Goal: Task Accomplishment & Management: Manage account settings

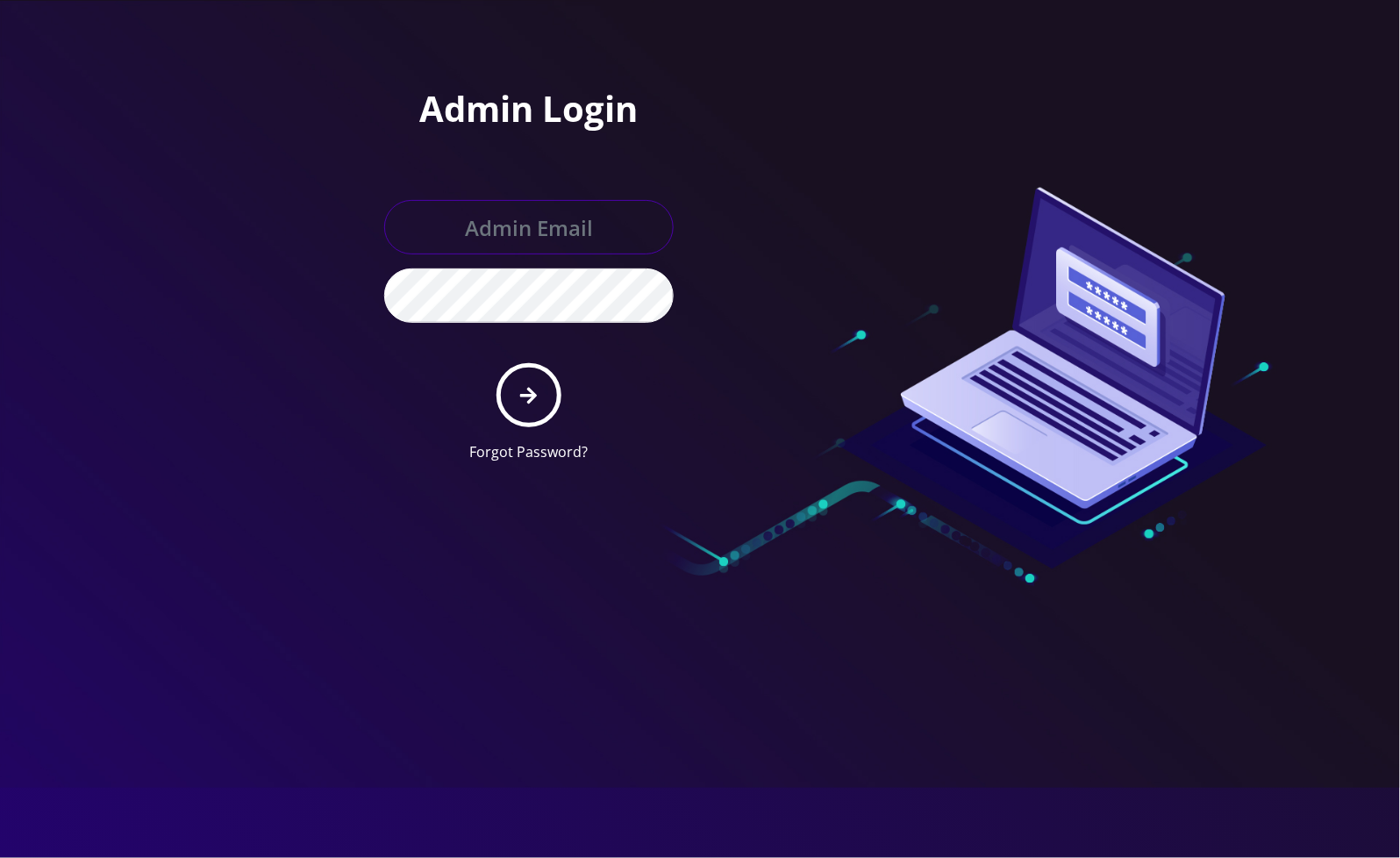
type input "[EMAIL_ADDRESS][DOMAIN_NAME]"
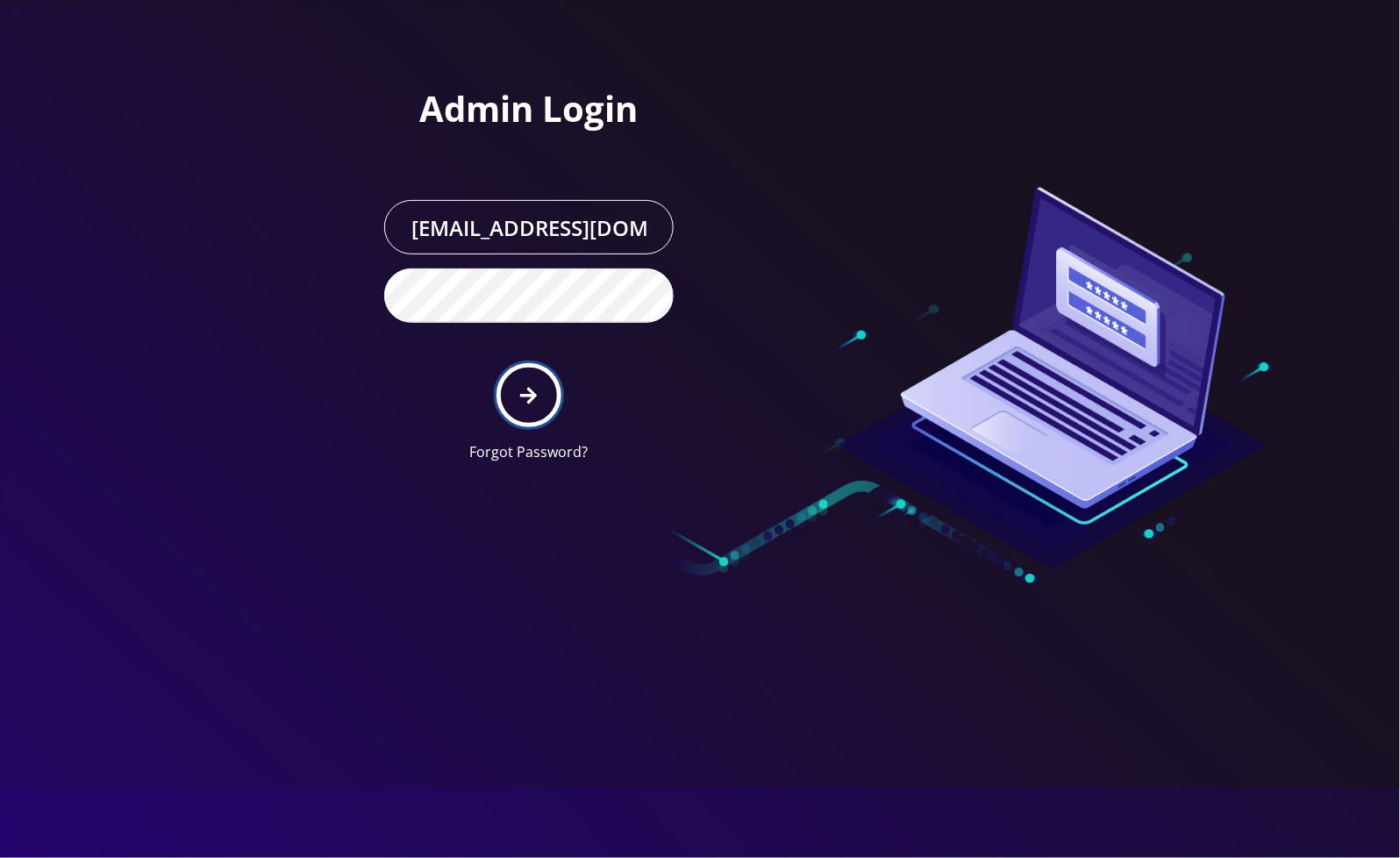
click at [528, 418] on button "submit" at bounding box center [528, 395] width 64 height 64
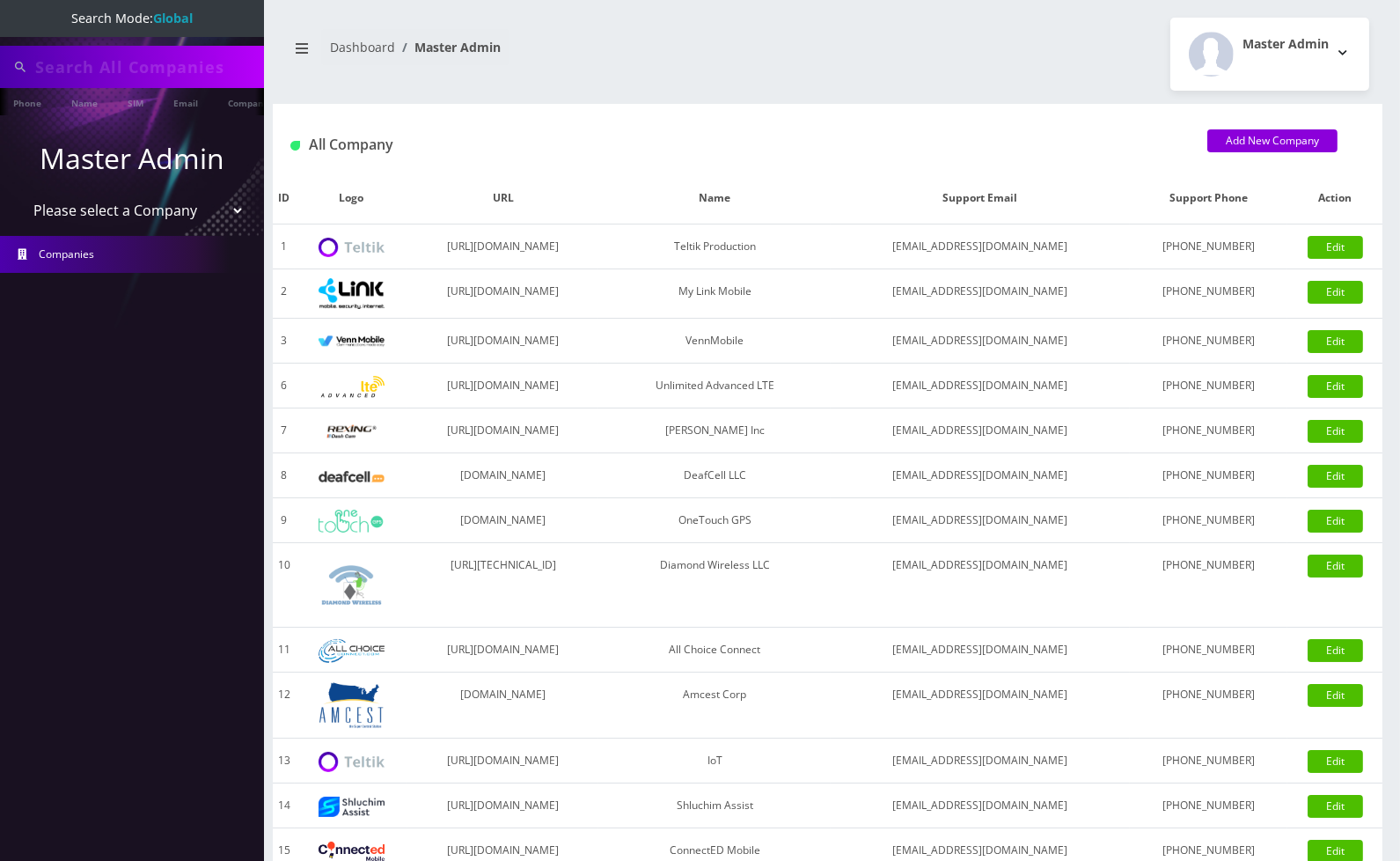
type input "5773"
click at [118, 204] on select "Please select a Company Teltik Production My Link Mobile VennMobile Unlimited A…" at bounding box center [132, 212] width 225 height 33
select select "13"
click at [20, 196] on select "Please select a Company Teltik Production My Link Mobile VennMobile Unlimited A…" at bounding box center [132, 212] width 225 height 33
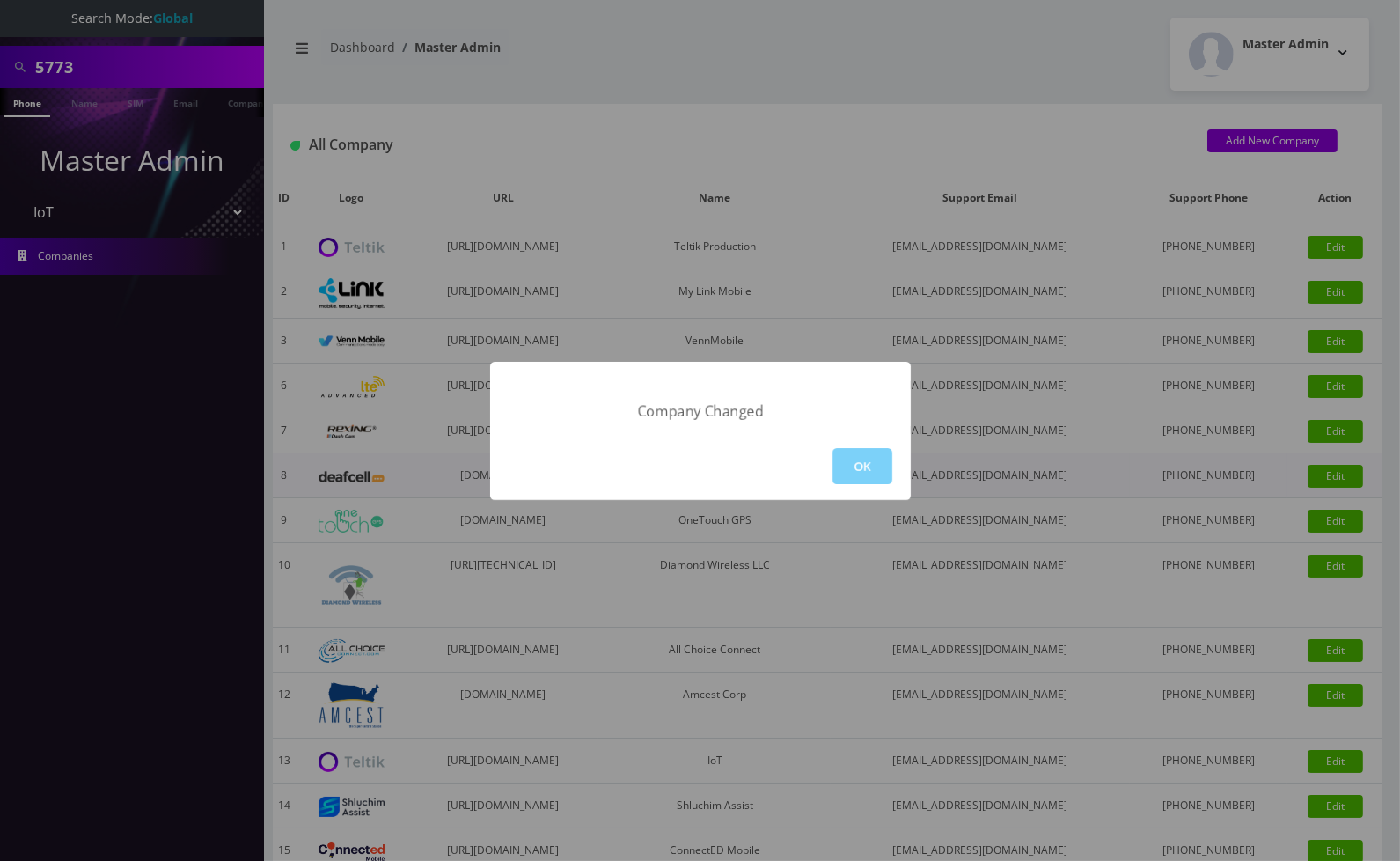
click at [843, 457] on button "OK" at bounding box center [863, 466] width 60 height 36
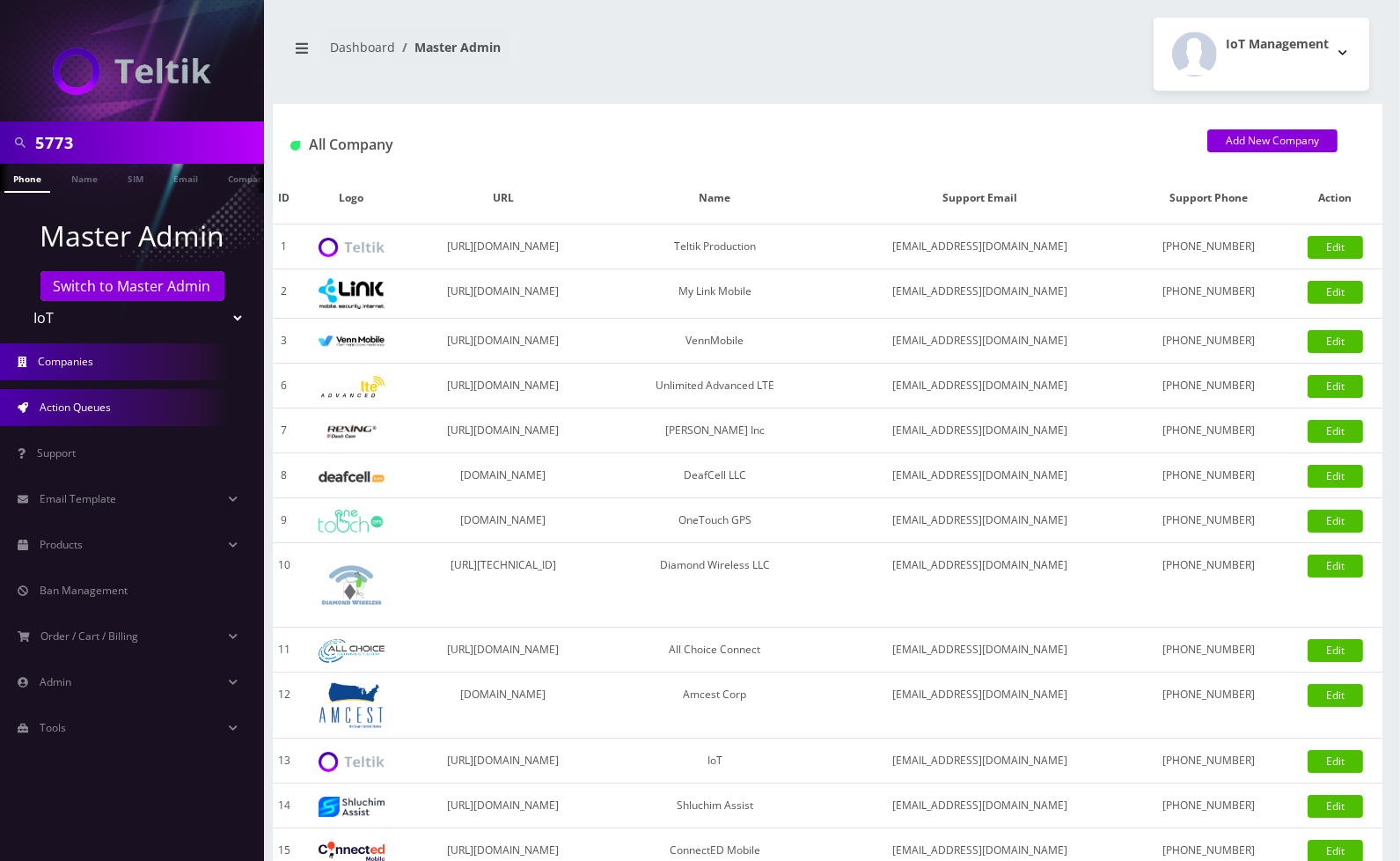
click at [59, 417] on link "Action Queues" at bounding box center [132, 408] width 264 height 37
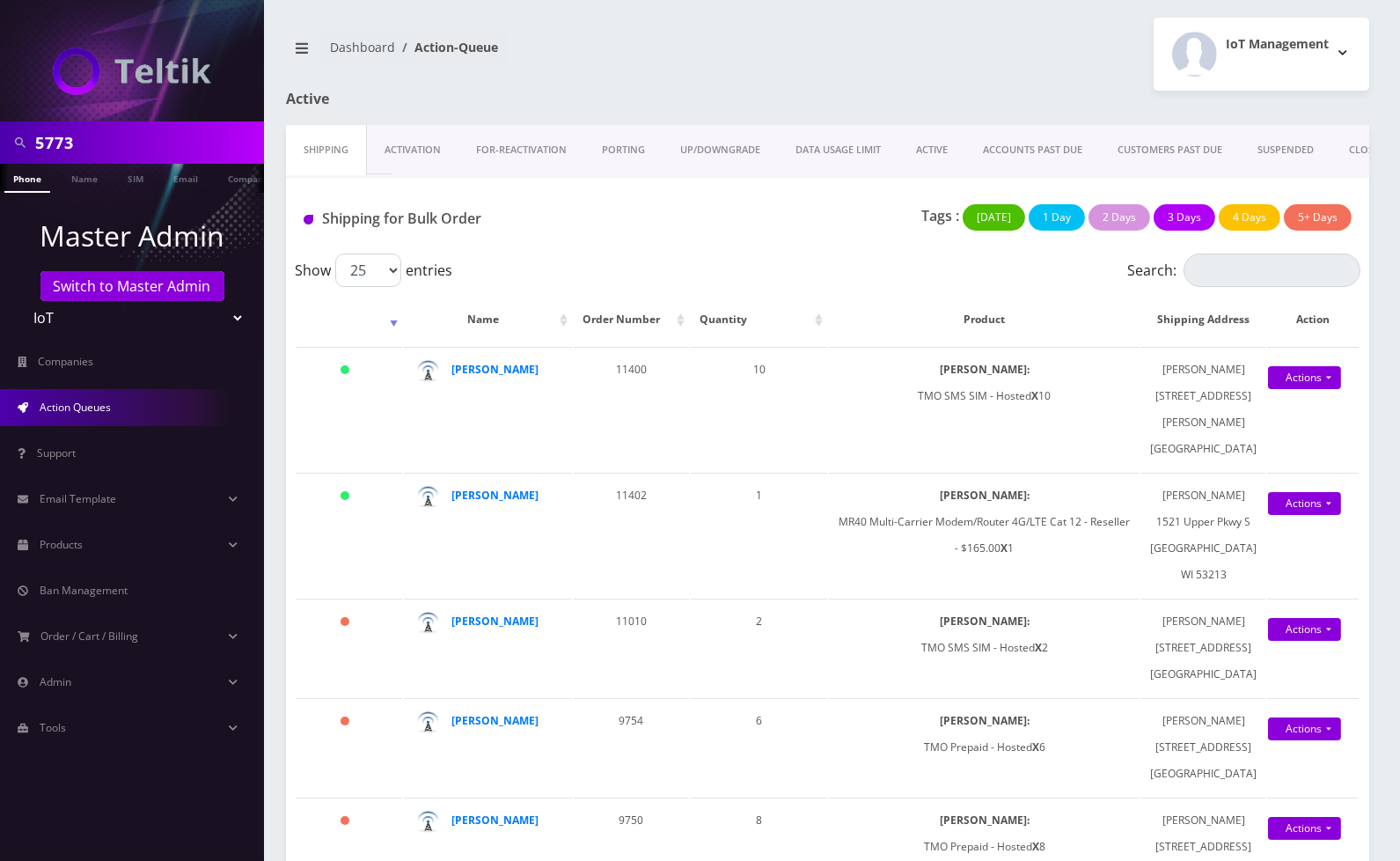
click at [126, 141] on input "5773" at bounding box center [147, 142] width 225 height 33
paste input "8901240497131730698"
type input "8901240497131730698"
click at [139, 186] on link "SIM" at bounding box center [135, 178] width 33 height 29
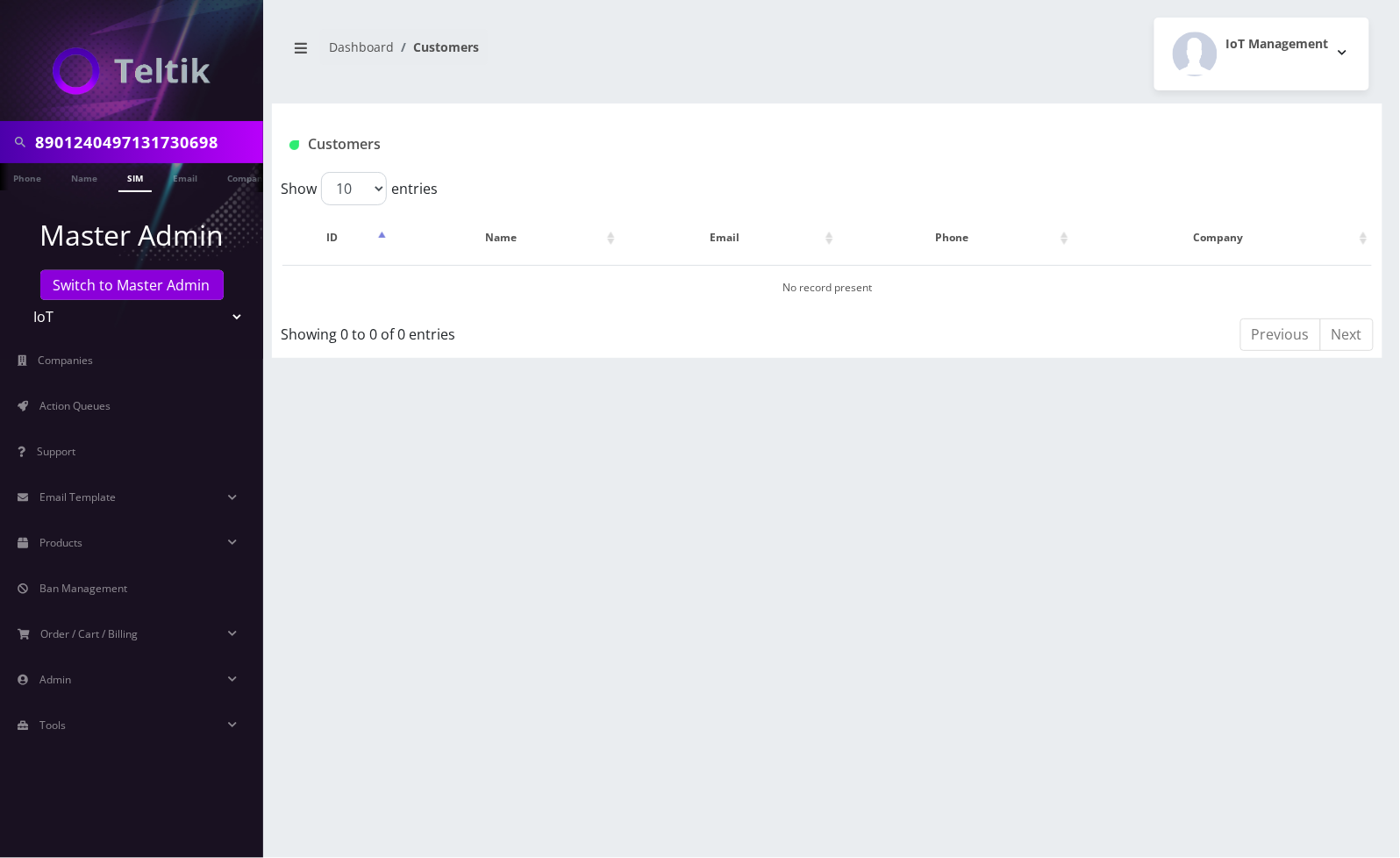
click at [129, 145] on input "8901240497131730698" at bounding box center [146, 141] width 224 height 33
type input "remote"
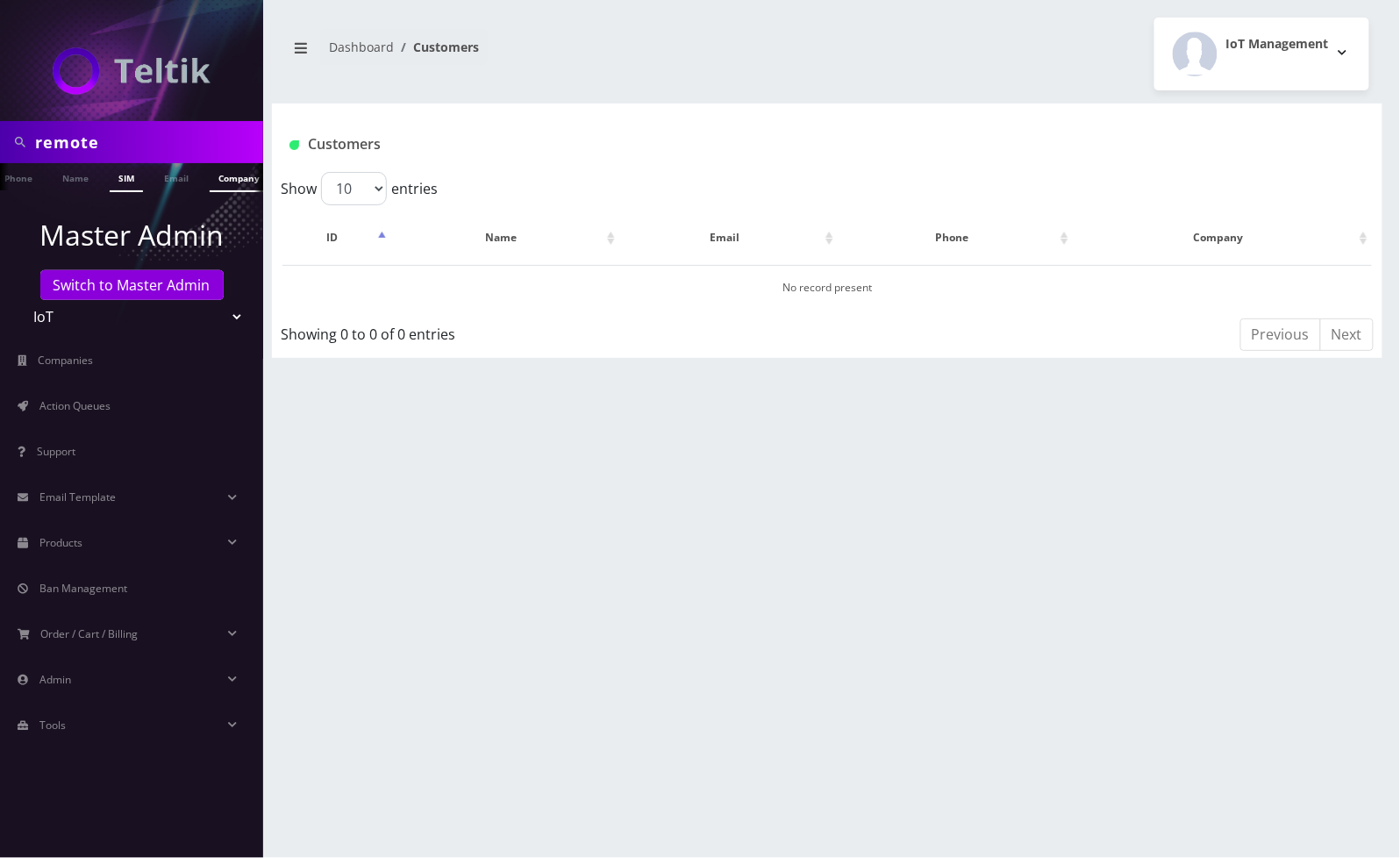
click at [240, 186] on link "Company" at bounding box center [239, 177] width 59 height 29
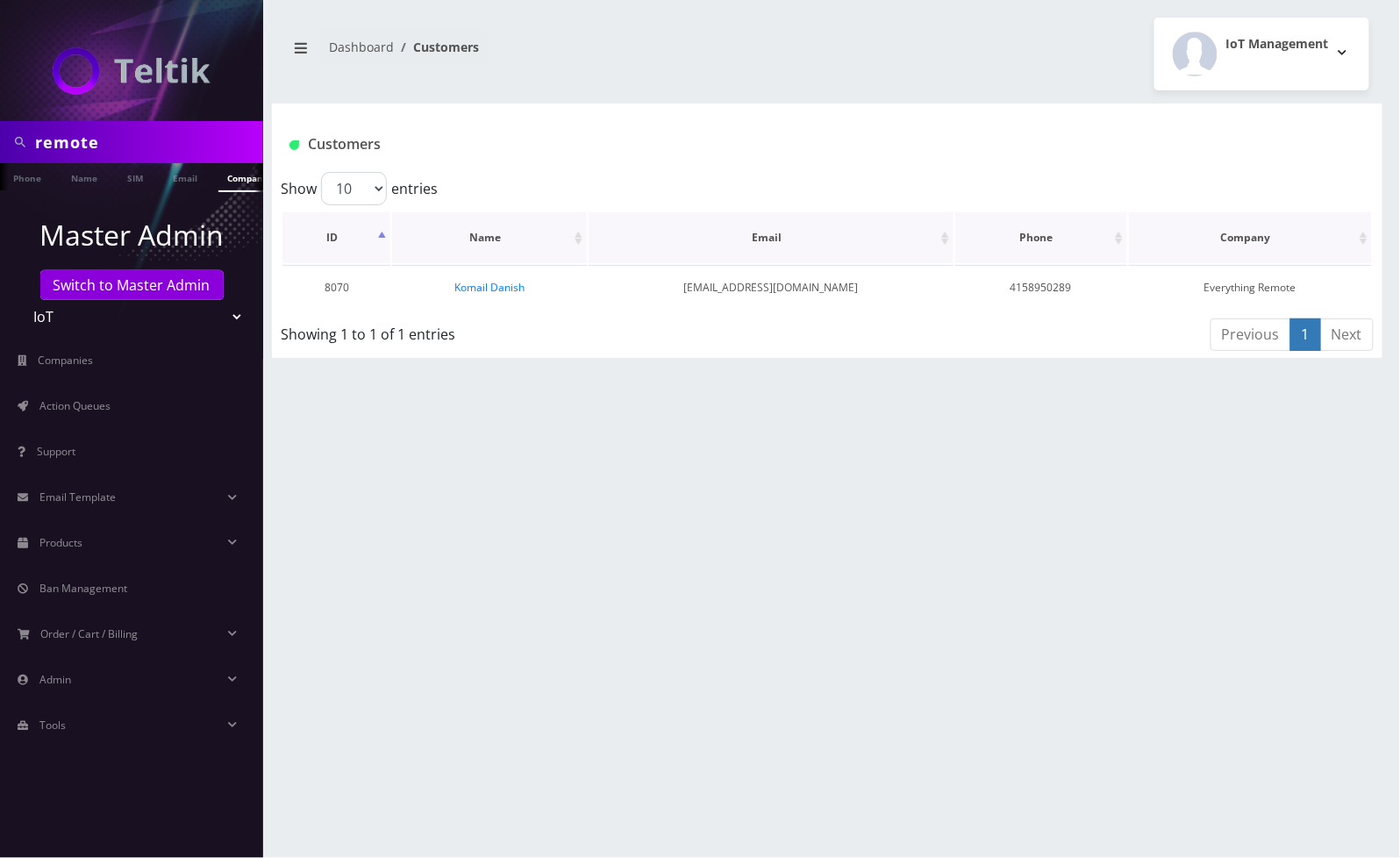
scroll to position [0, 9]
click at [468, 276] on td "Komail Danish" at bounding box center [490, 287] width 195 height 45
click at [468, 281] on link "Komail Danish" at bounding box center [490, 287] width 71 height 15
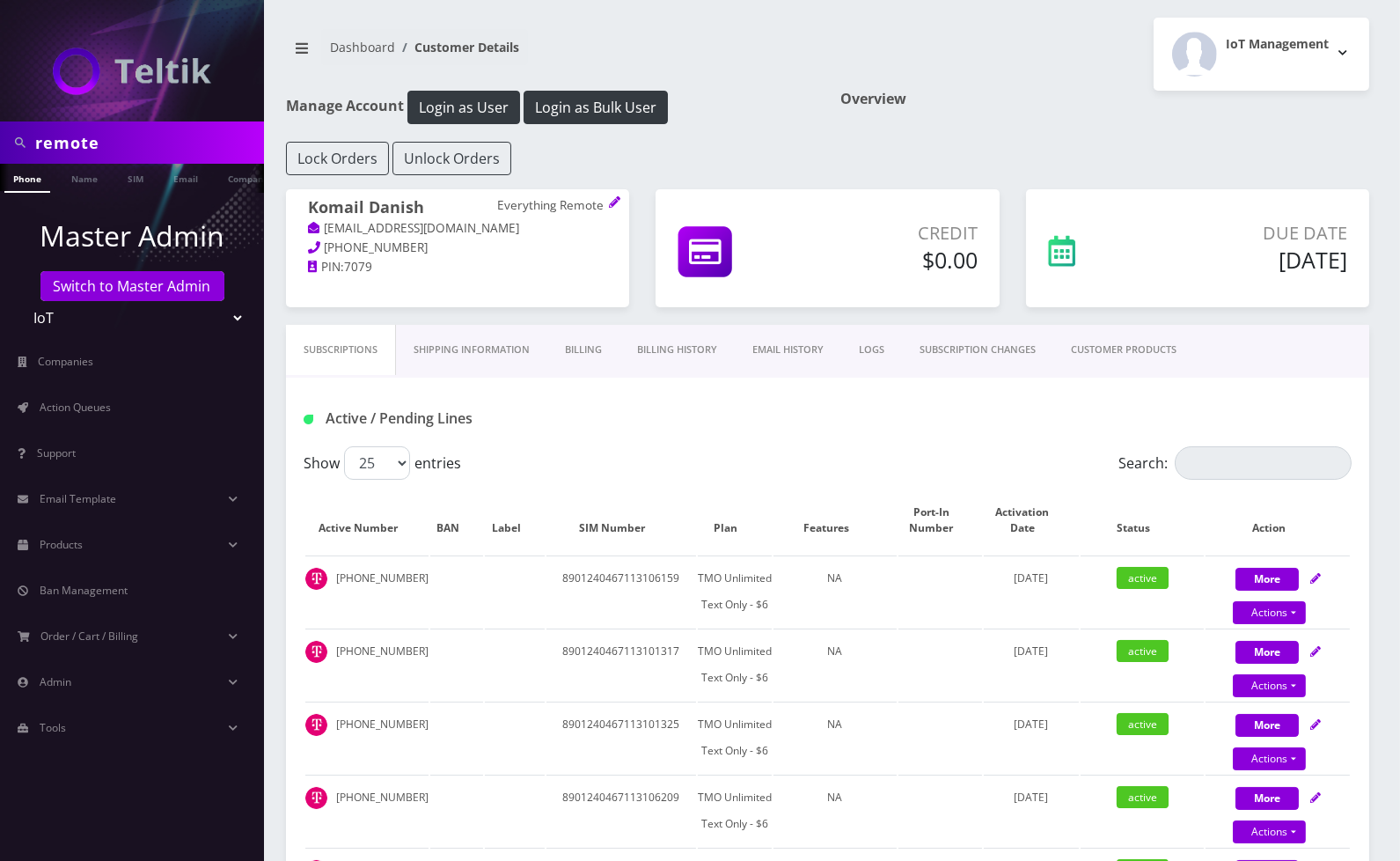
click at [673, 330] on link "Billing History" at bounding box center [677, 350] width 115 height 50
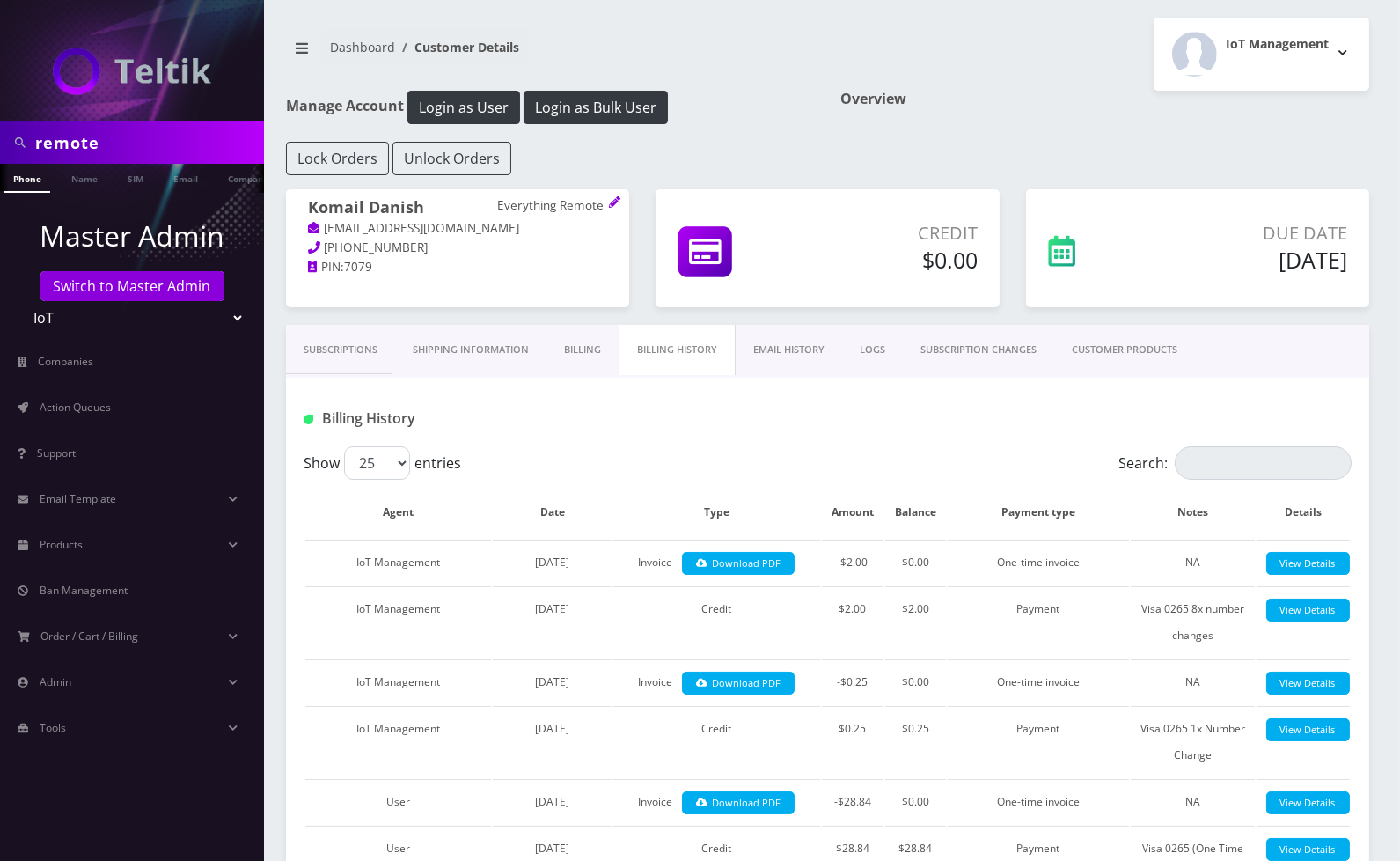
click at [805, 353] on link "EMAIL HISTORY" at bounding box center [789, 350] width 107 height 50
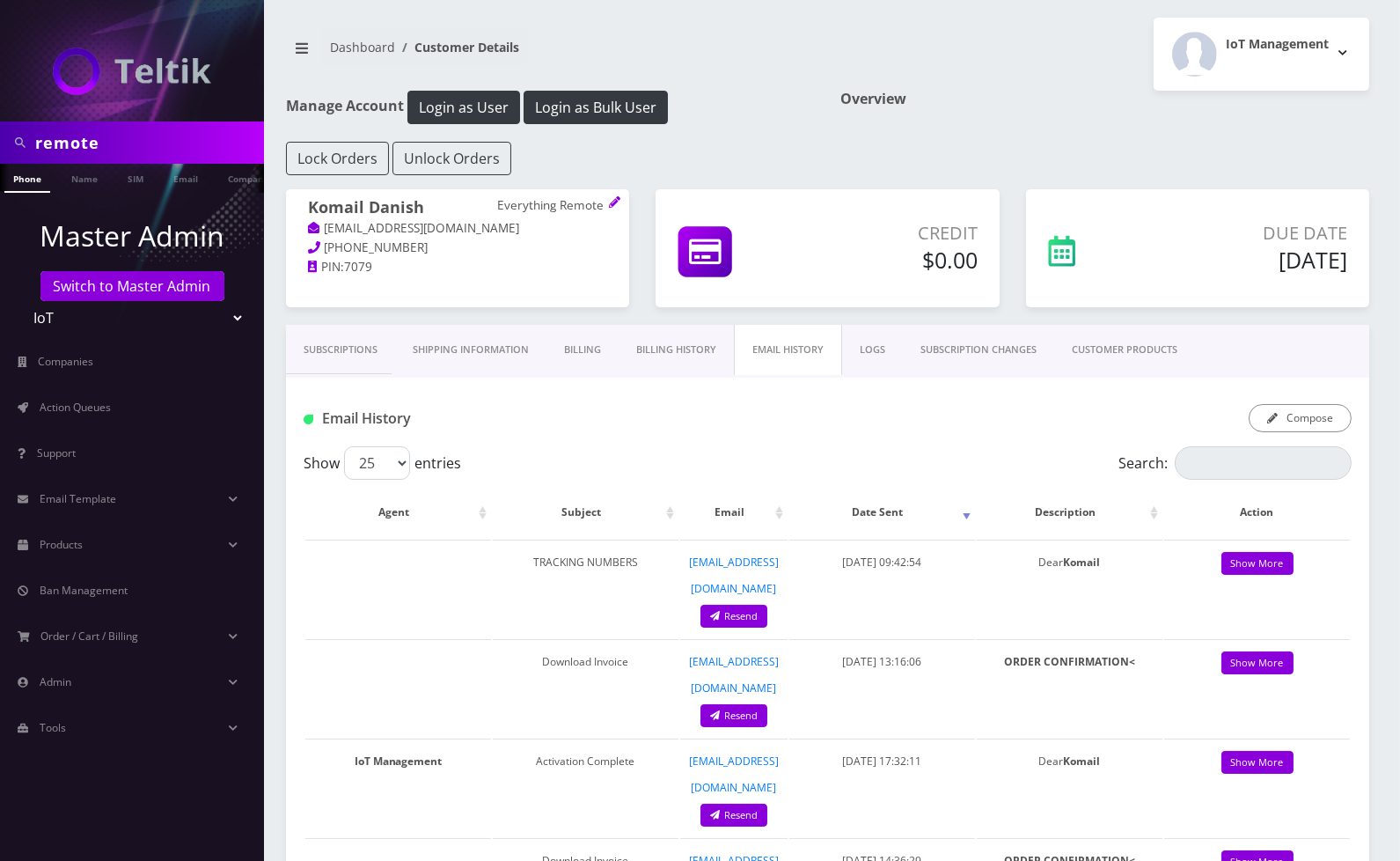
click at [366, 363] on link "Subscriptions" at bounding box center [340, 350] width 109 height 50
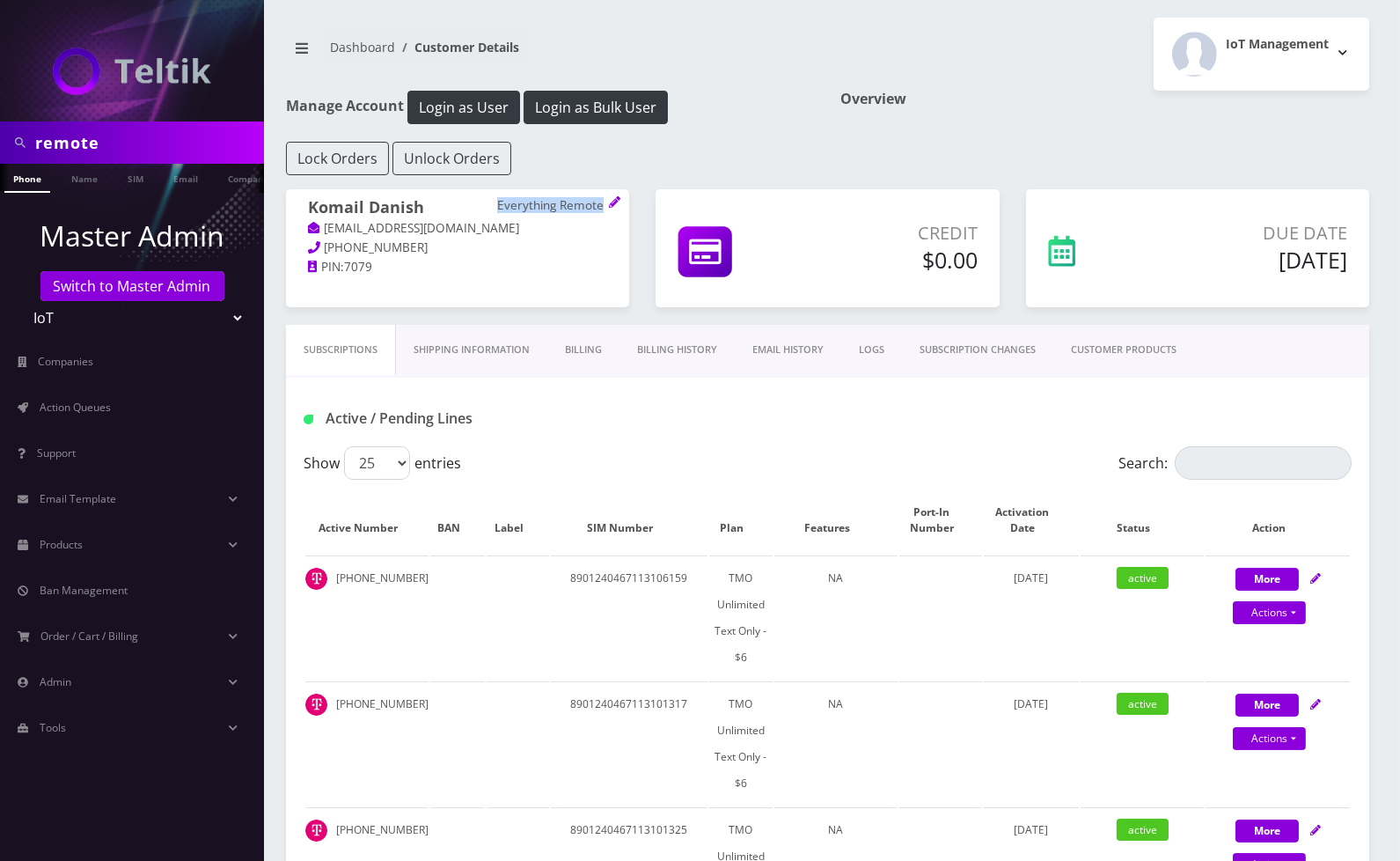
drag, startPoint x: 504, startPoint y: 205, endPoint x: 623, endPoint y: 176, distance: 122.5
click at [603, 207] on p "Everything Remote" at bounding box center [552, 206] width 110 height 16
copy p "Everything Remote"
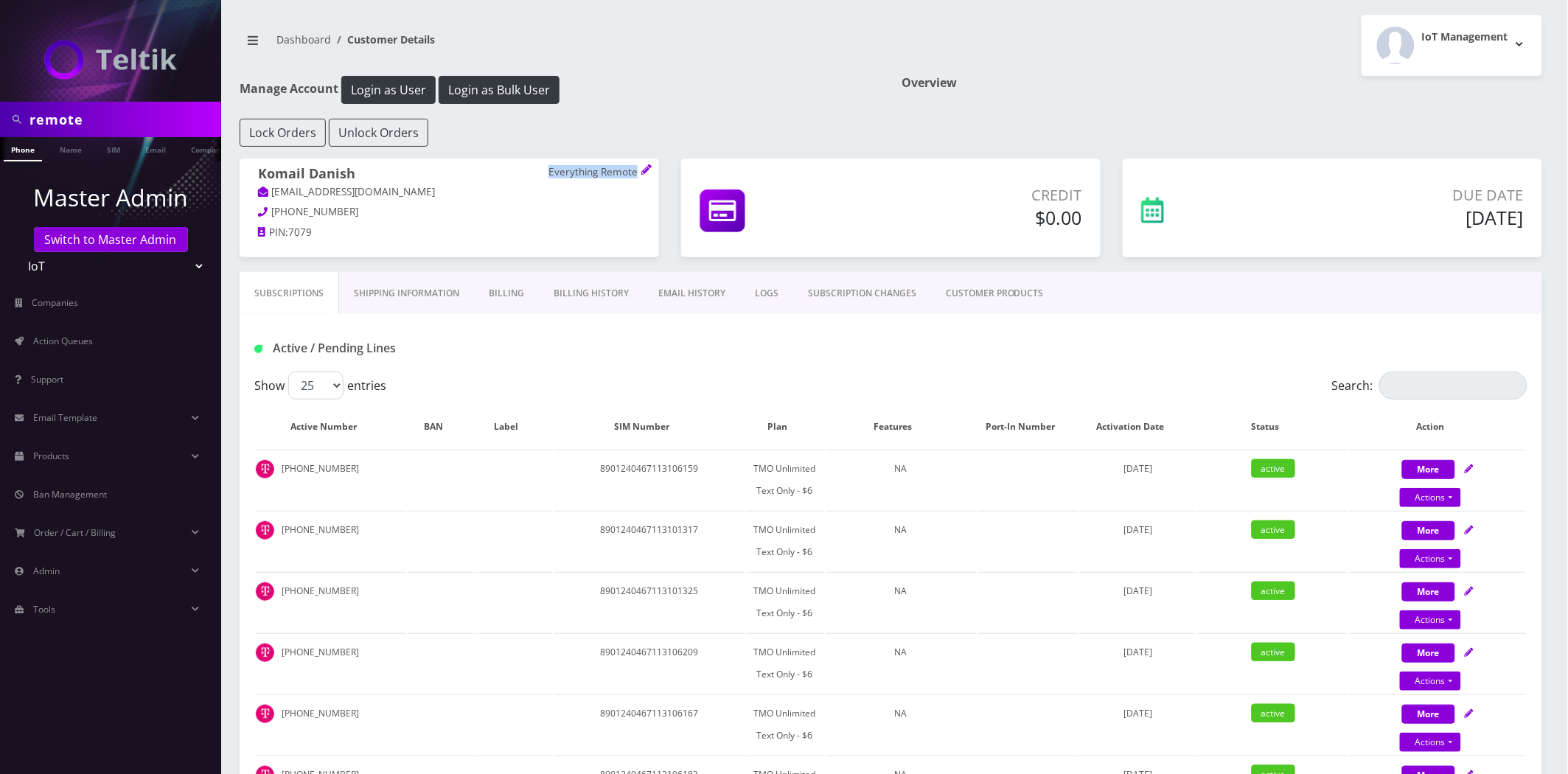
click at [83, 267] on select "Teltik Production My Link Mobile VennMobile Unlimited Advanced LTE Rexing Inc D…" at bounding box center [110, 265] width 188 height 28
select select "23"
click at [17, 252] on select "Teltik Production My Link Mobile VennMobile Unlimited Advanced LTE Rexing Inc D…" at bounding box center [110, 265] width 188 height 28
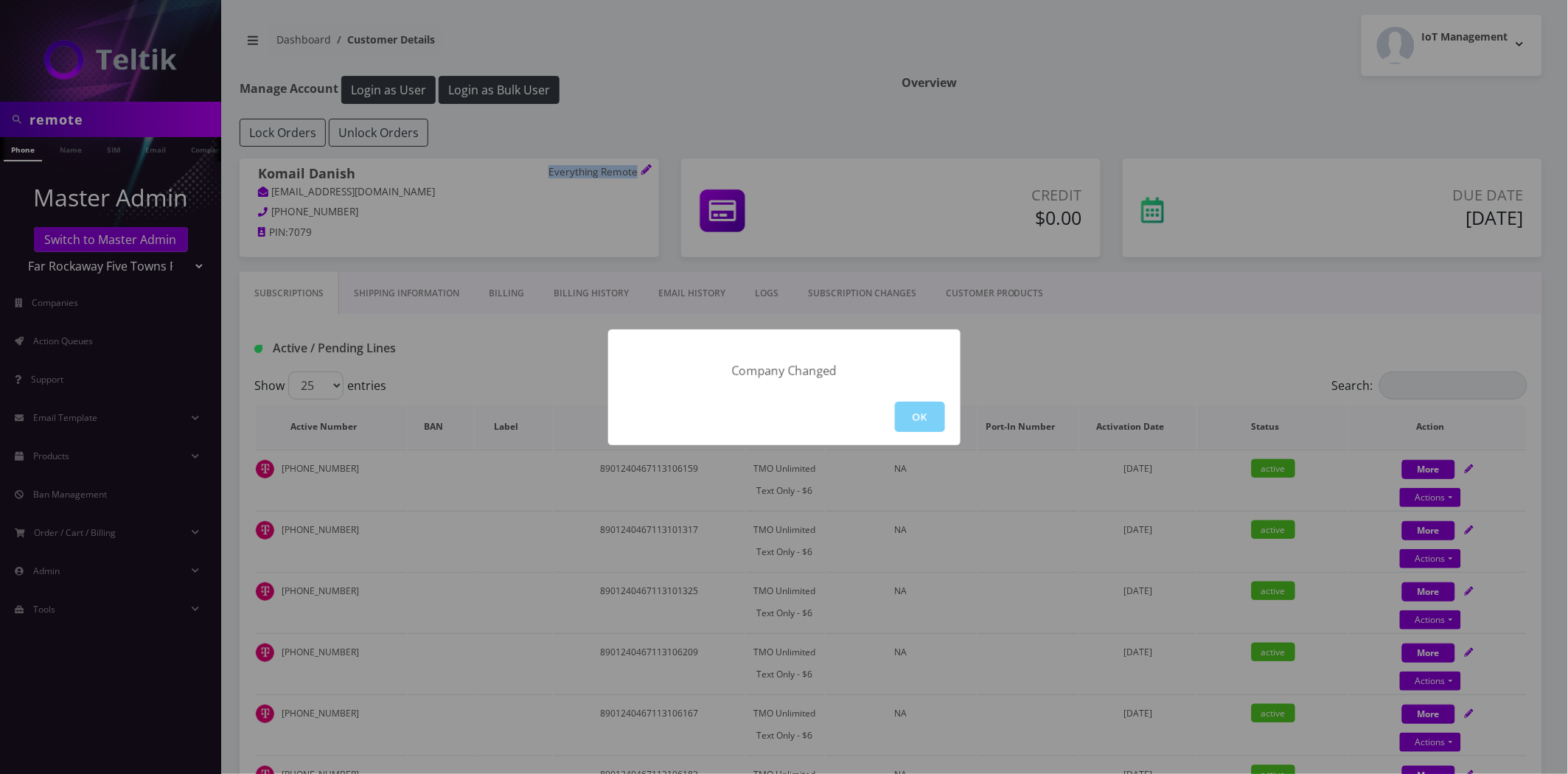
click at [927, 410] on button "OK" at bounding box center [920, 416] width 50 height 30
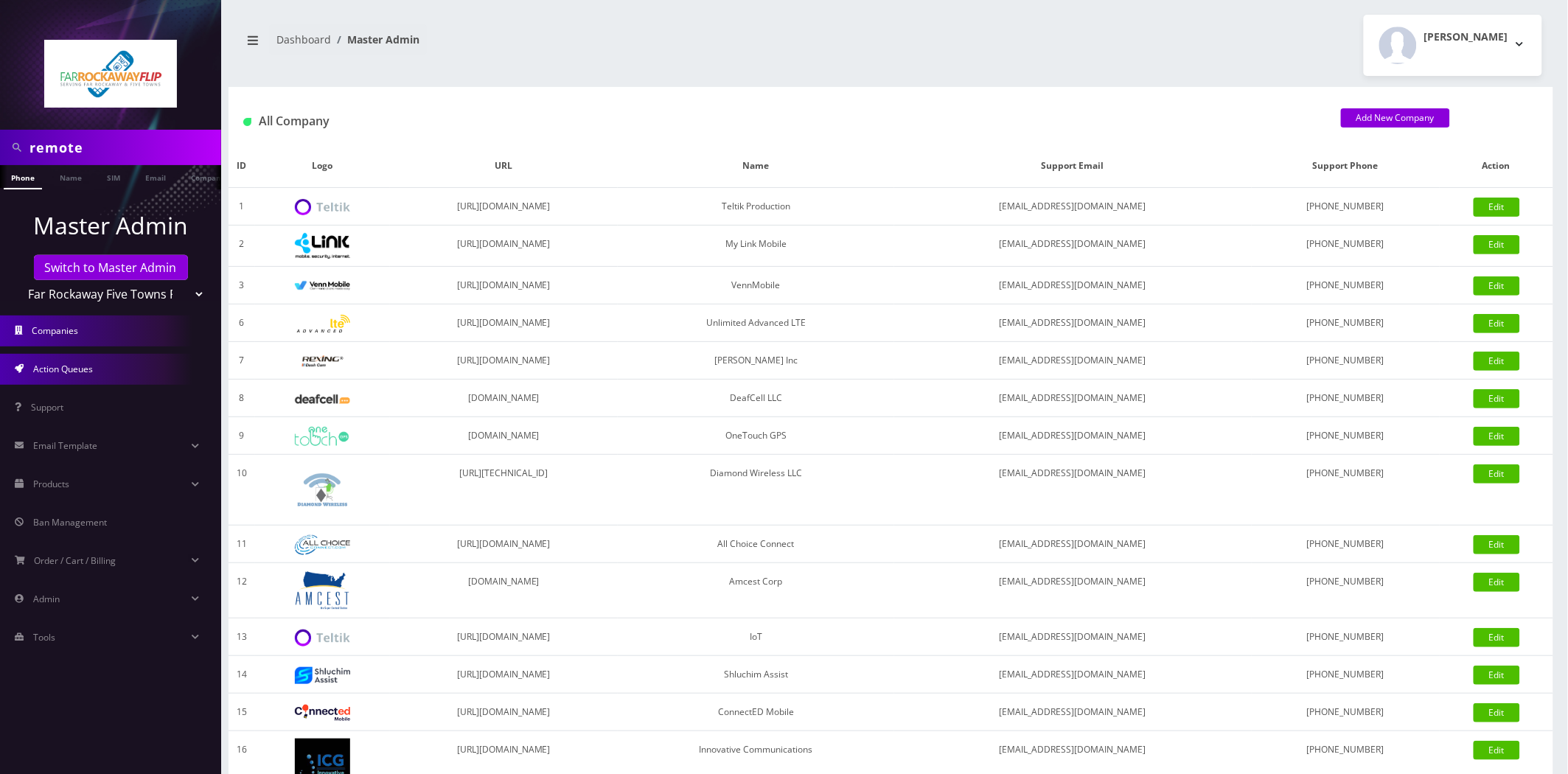
click at [94, 381] on link "Action Queues" at bounding box center [110, 369] width 221 height 31
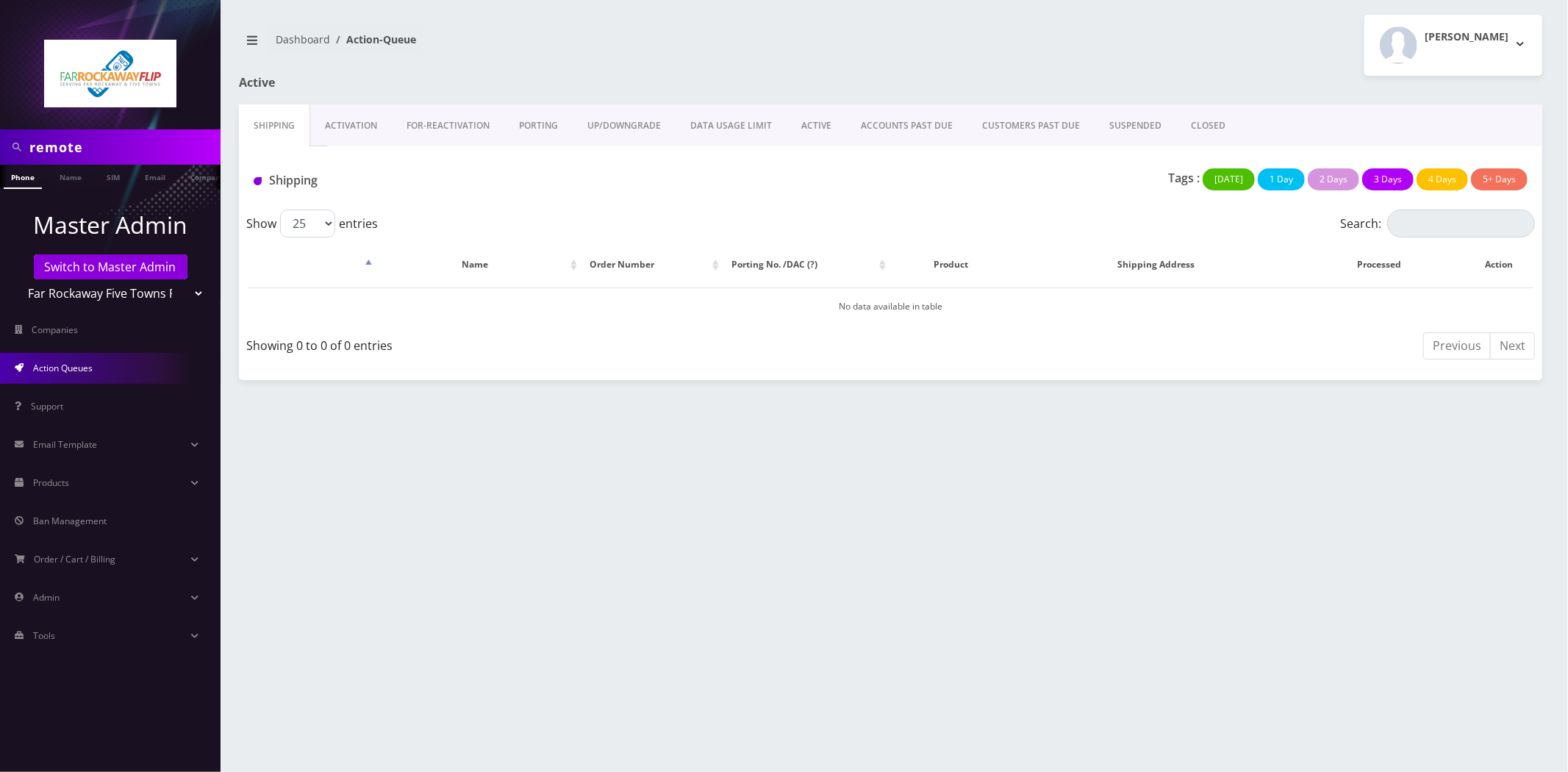
click at [630, 119] on link "UP/DOWNGRADE" at bounding box center [624, 125] width 103 height 43
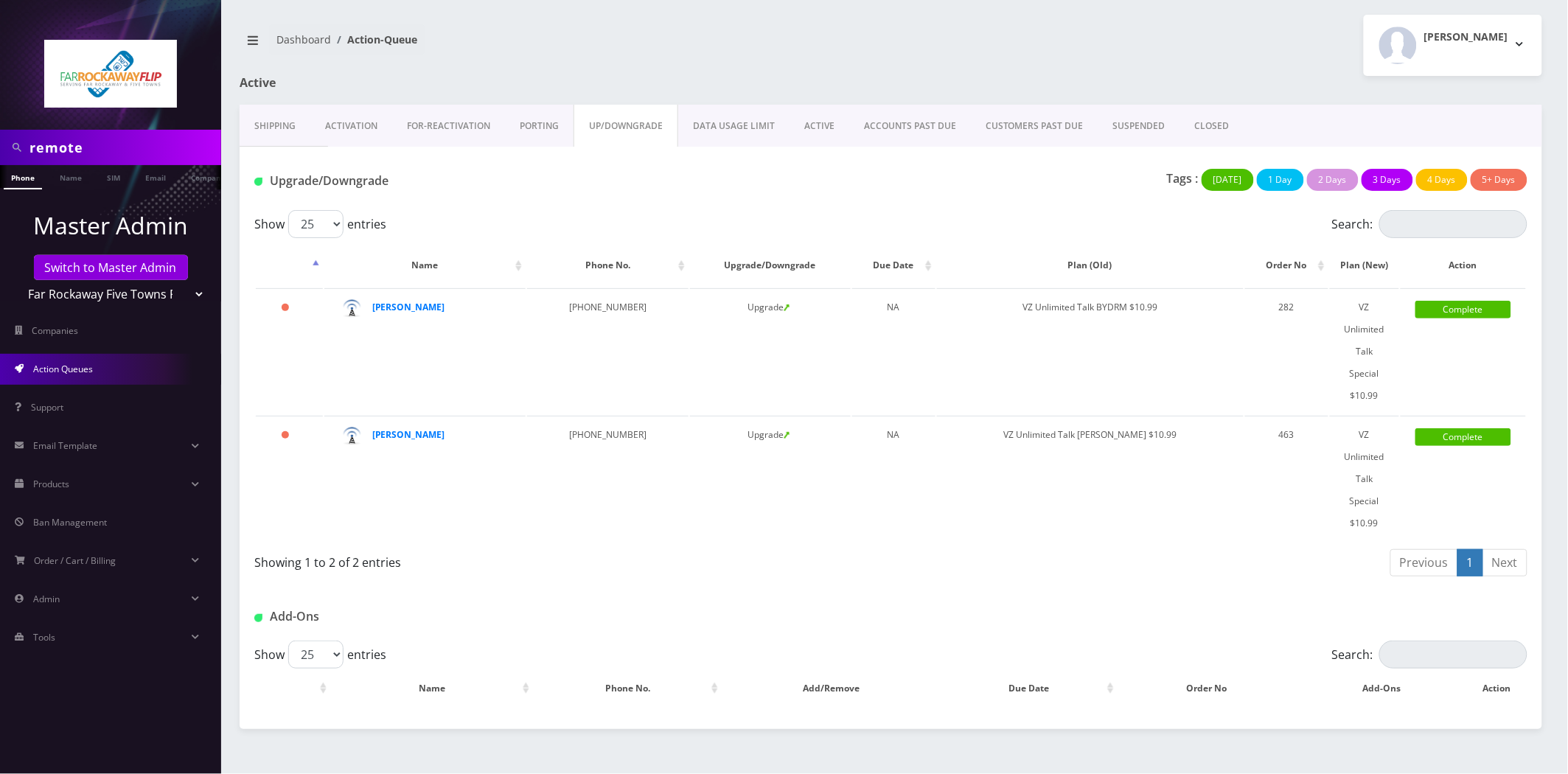
click at [549, 137] on link "PORTING" at bounding box center [539, 125] width 69 height 43
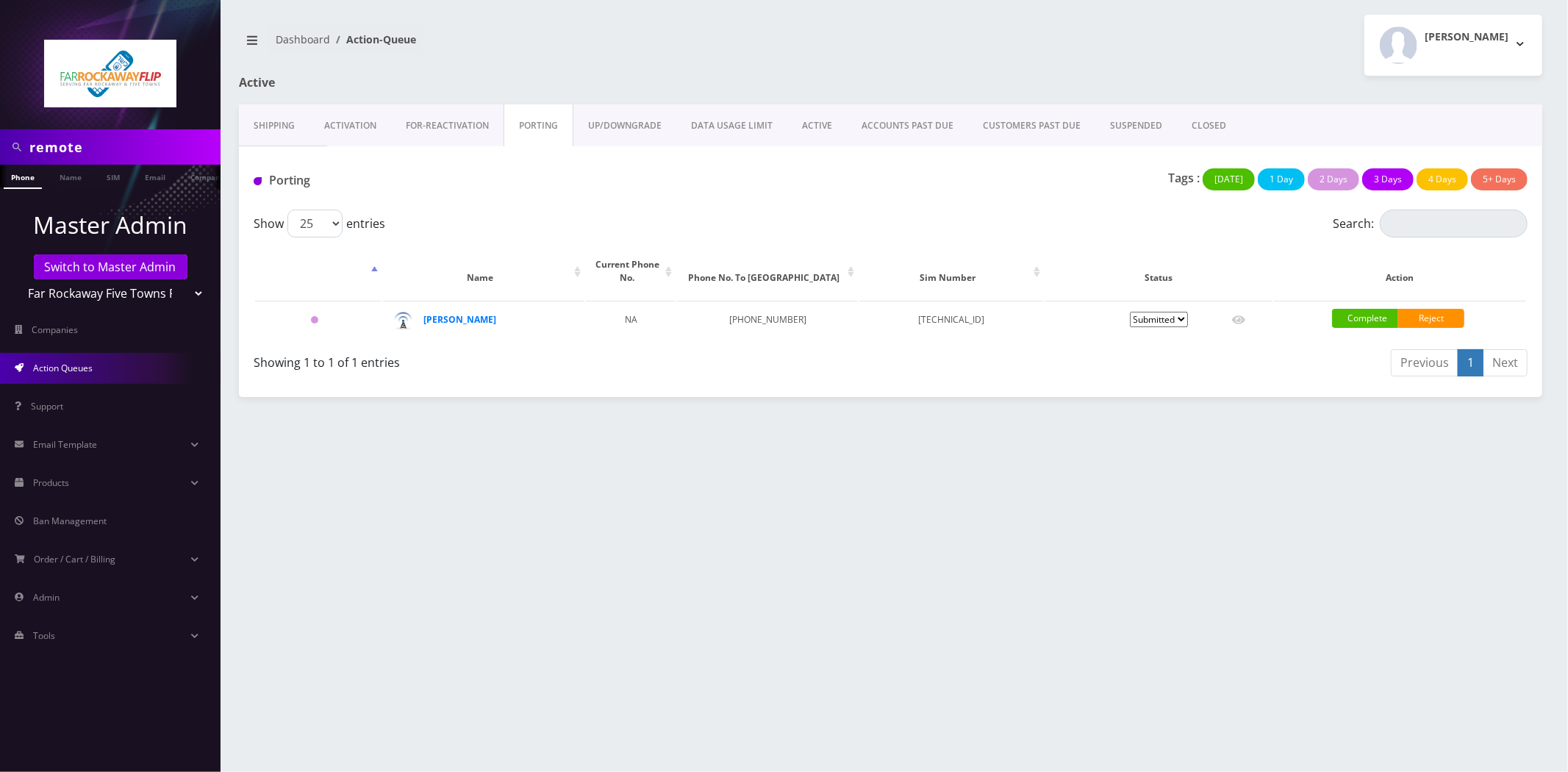
click at [356, 135] on link "Activation" at bounding box center [350, 125] width 82 height 43
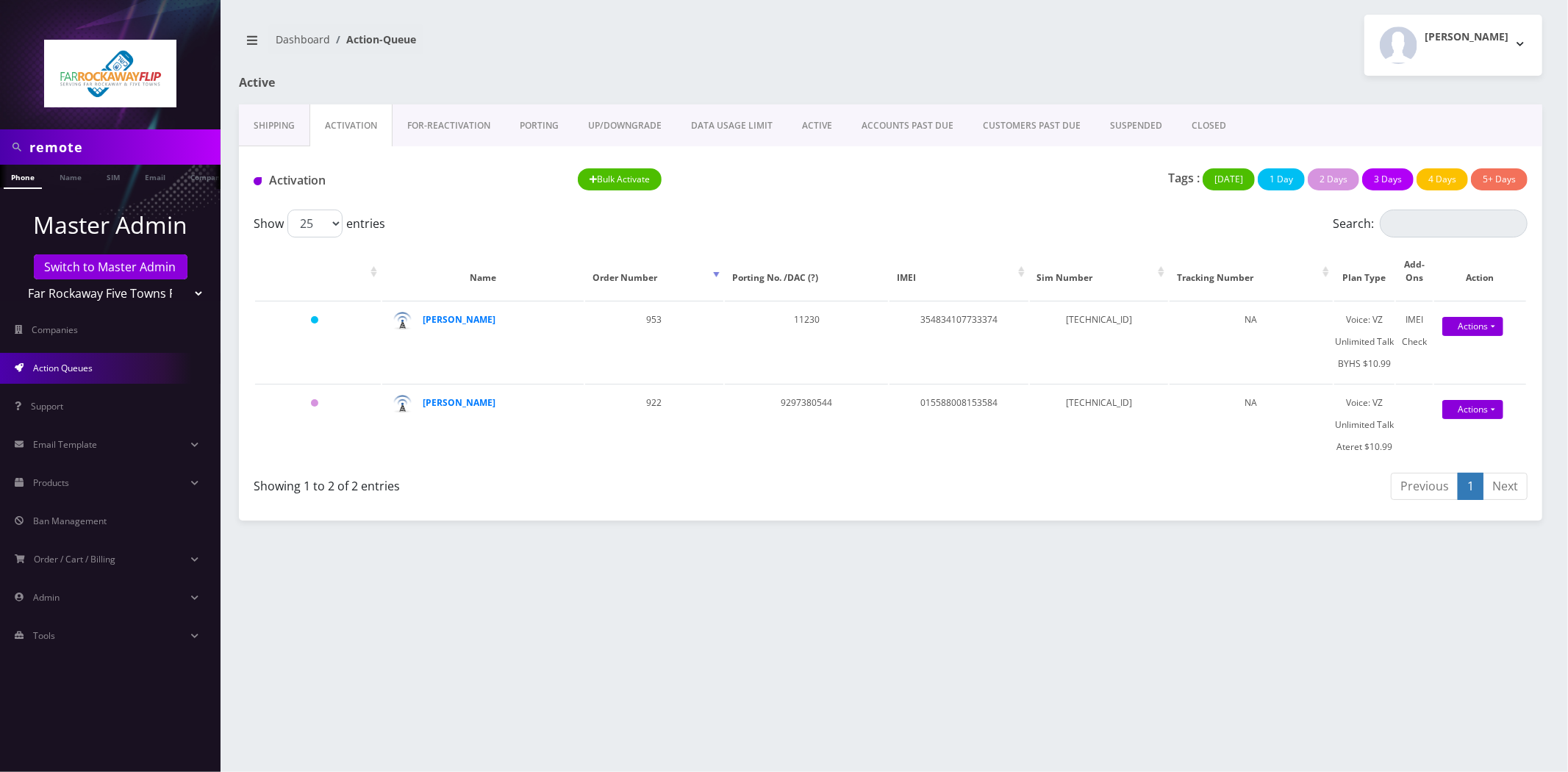
click at [554, 137] on link "PORTING" at bounding box center [540, 125] width 68 height 43
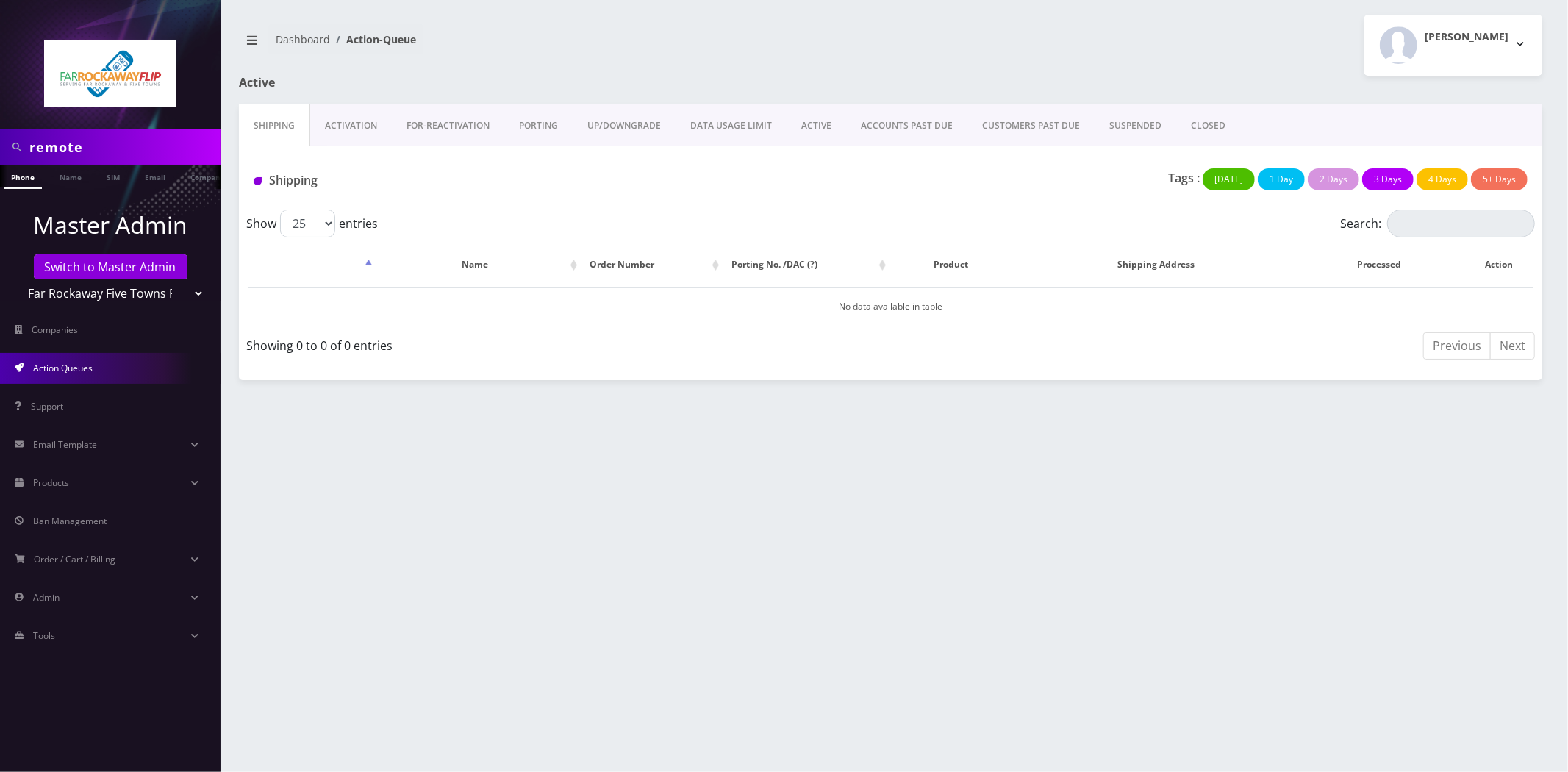
click at [96, 292] on select "Teltik Production My Link Mobile VennMobile Unlimited Advanced LTE Rexing Inc D…" at bounding box center [110, 293] width 188 height 28
select select "13"
click at [17, 279] on select "Teltik Production My Link Mobile VennMobile Unlimited Advanced LTE Rexing Inc D…" at bounding box center [110, 293] width 188 height 28
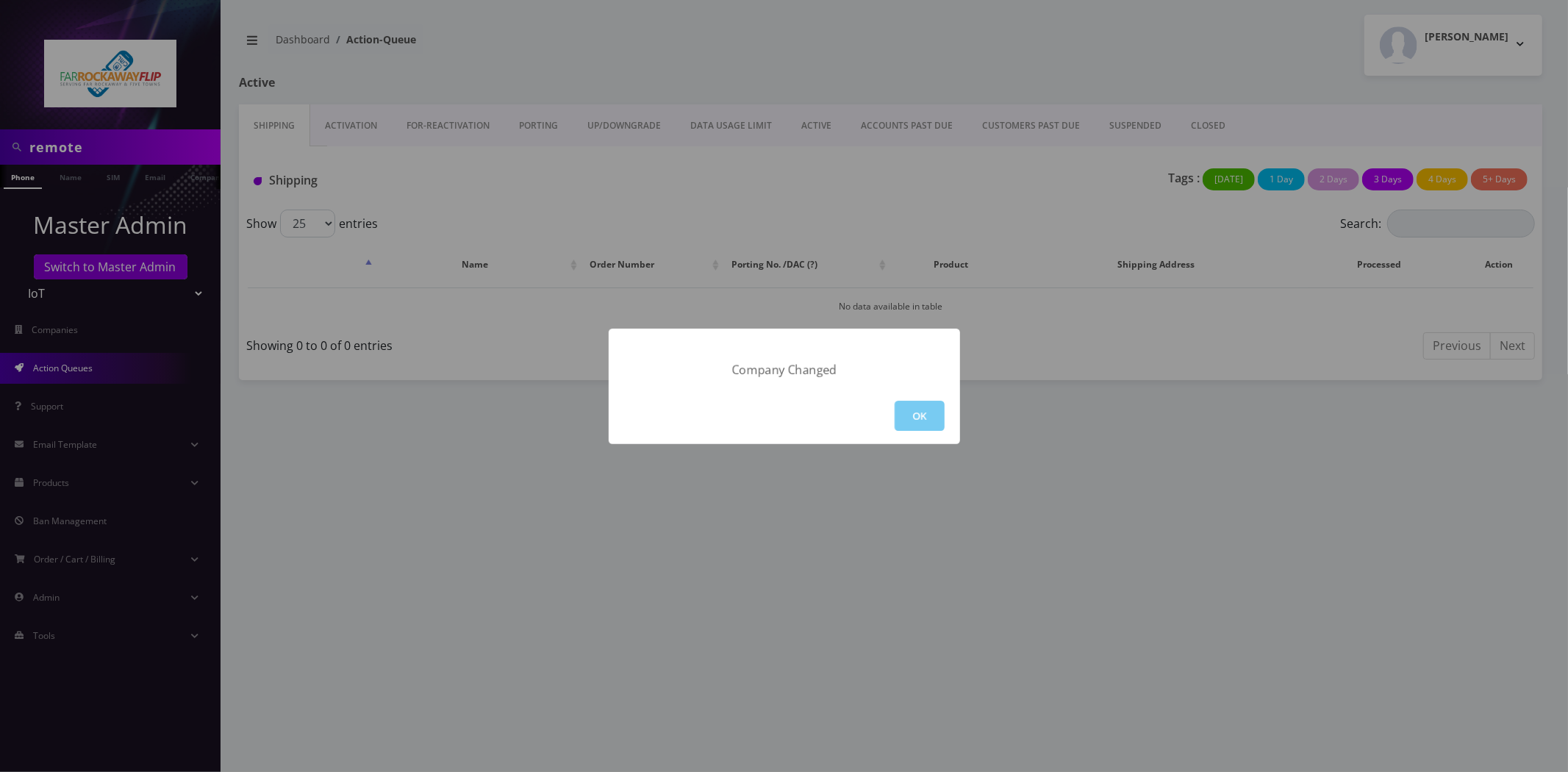
click at [922, 405] on button "OK" at bounding box center [920, 415] width 50 height 30
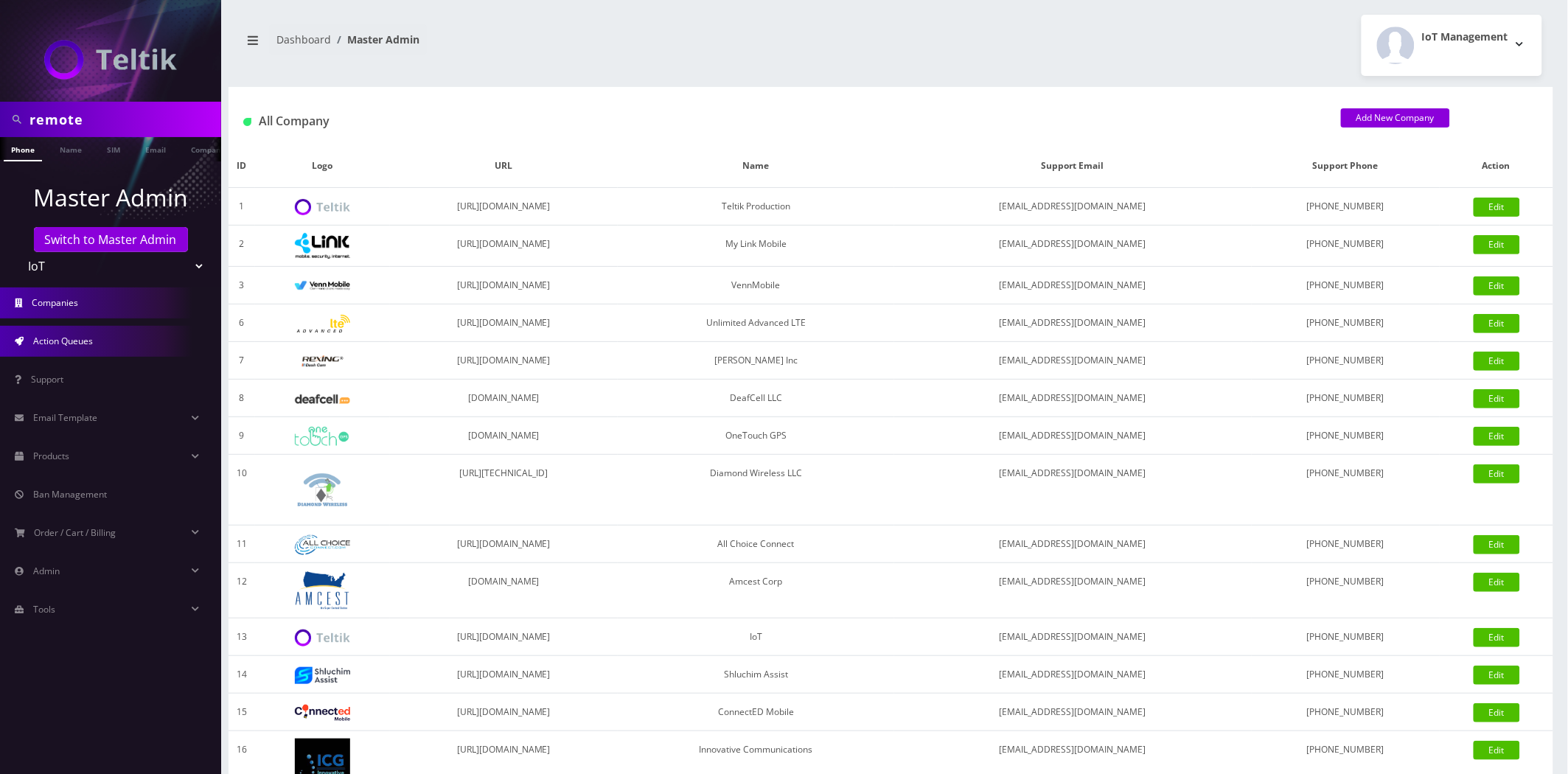
click at [105, 342] on link "Action Queues" at bounding box center [110, 341] width 221 height 31
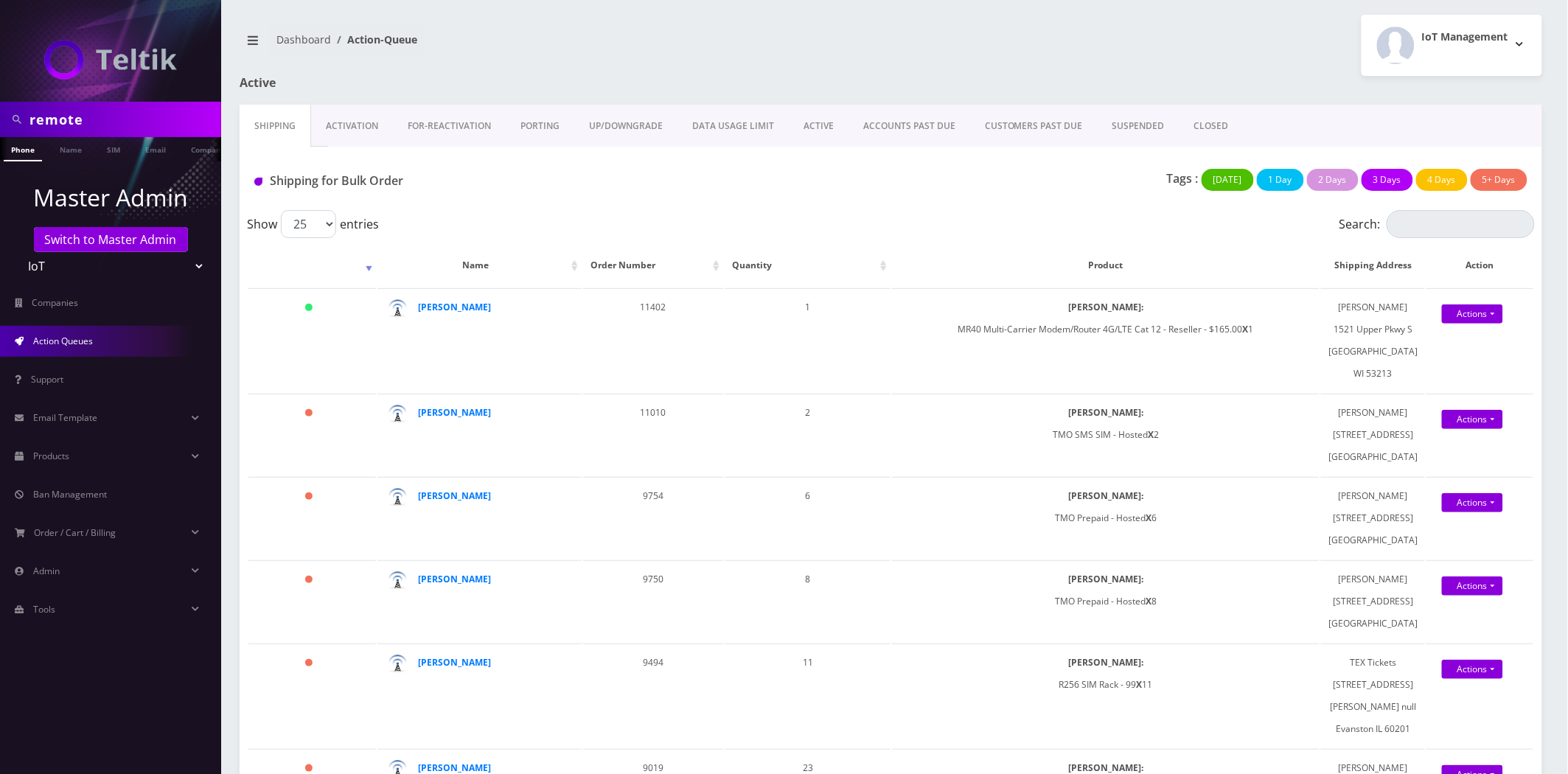
click at [159, 116] on input "remote" at bounding box center [123, 119] width 188 height 28
paste input "7379"
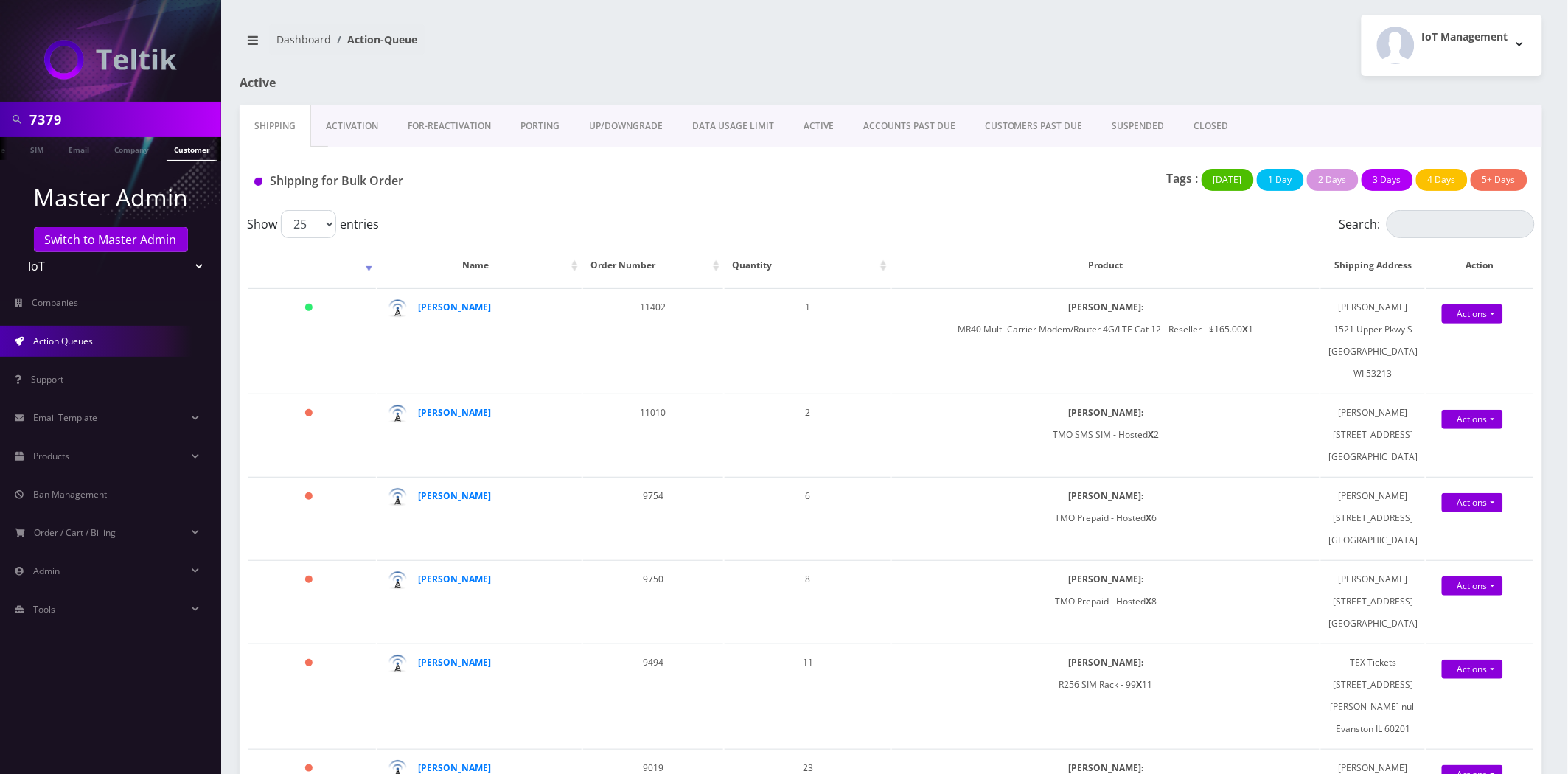
type input "7379"
click at [186, 150] on link "Customer" at bounding box center [192, 149] width 51 height 24
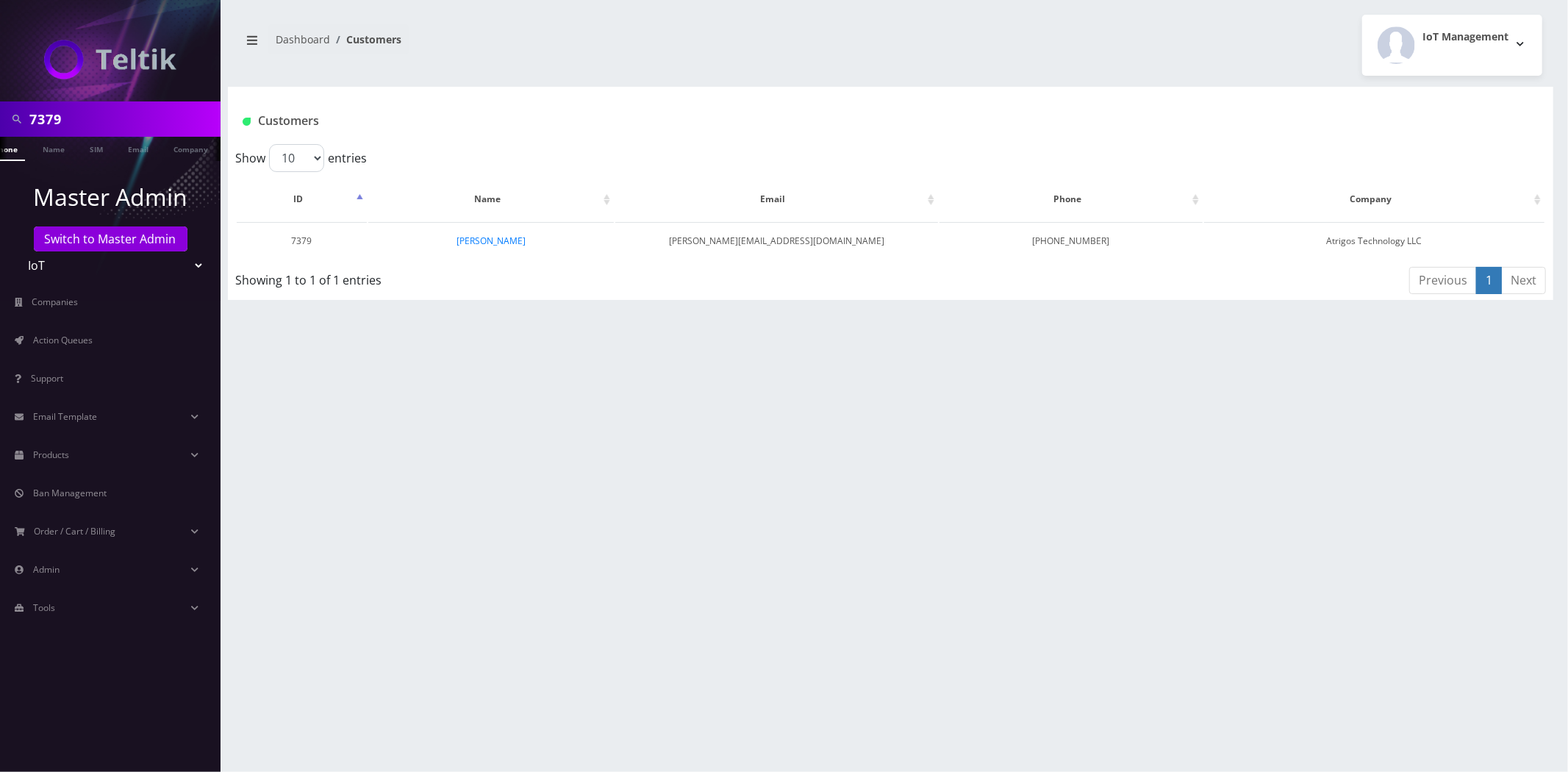
scroll to position [0, 22]
click at [155, 116] on input "7379" at bounding box center [123, 118] width 188 height 28
paste input "147"
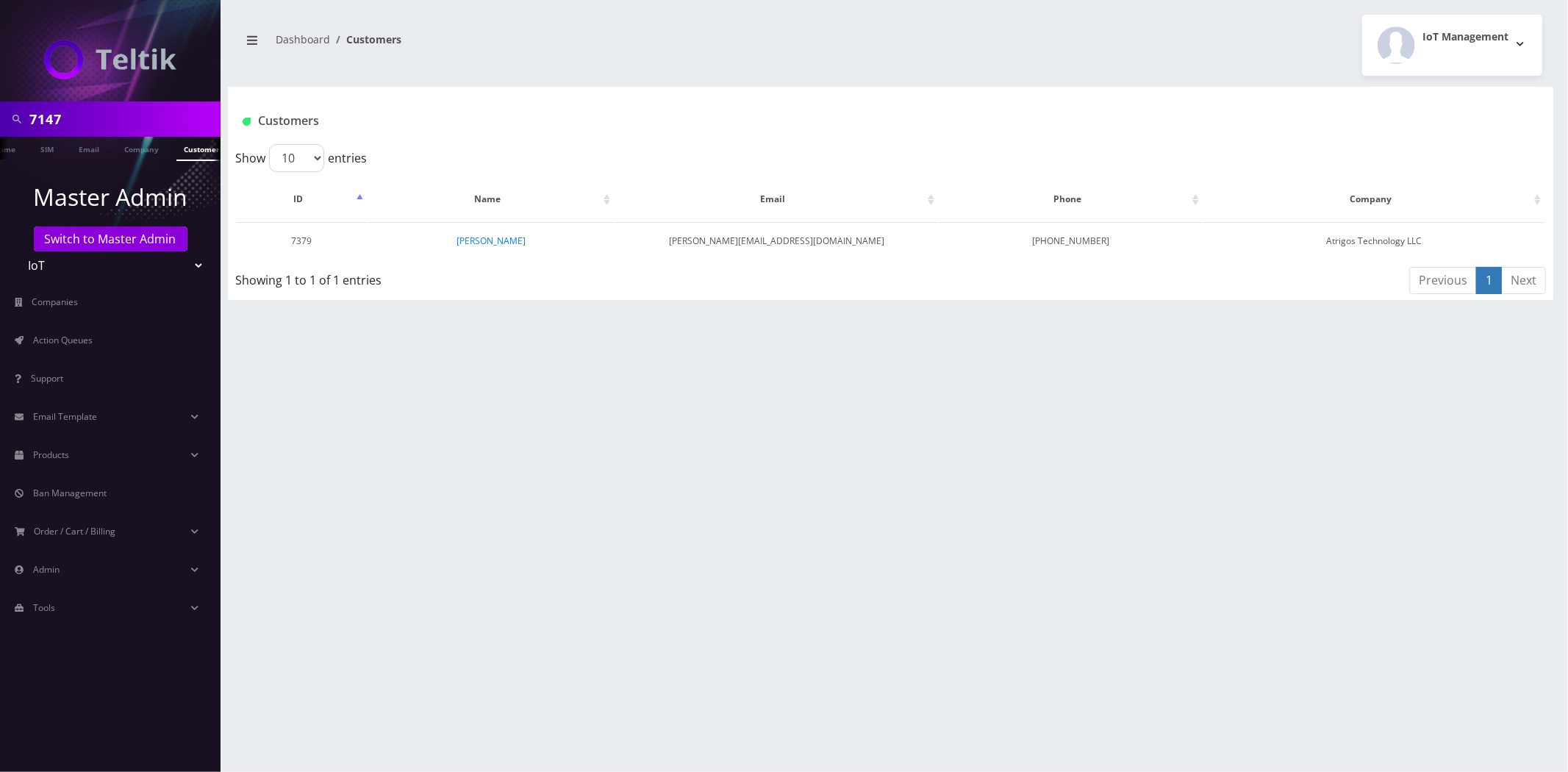
type input "7147"
click at [195, 150] on link "Customer" at bounding box center [202, 148] width 51 height 24
click at [148, 123] on input "7147" at bounding box center [123, 118] width 188 height 28
paste input "5970"
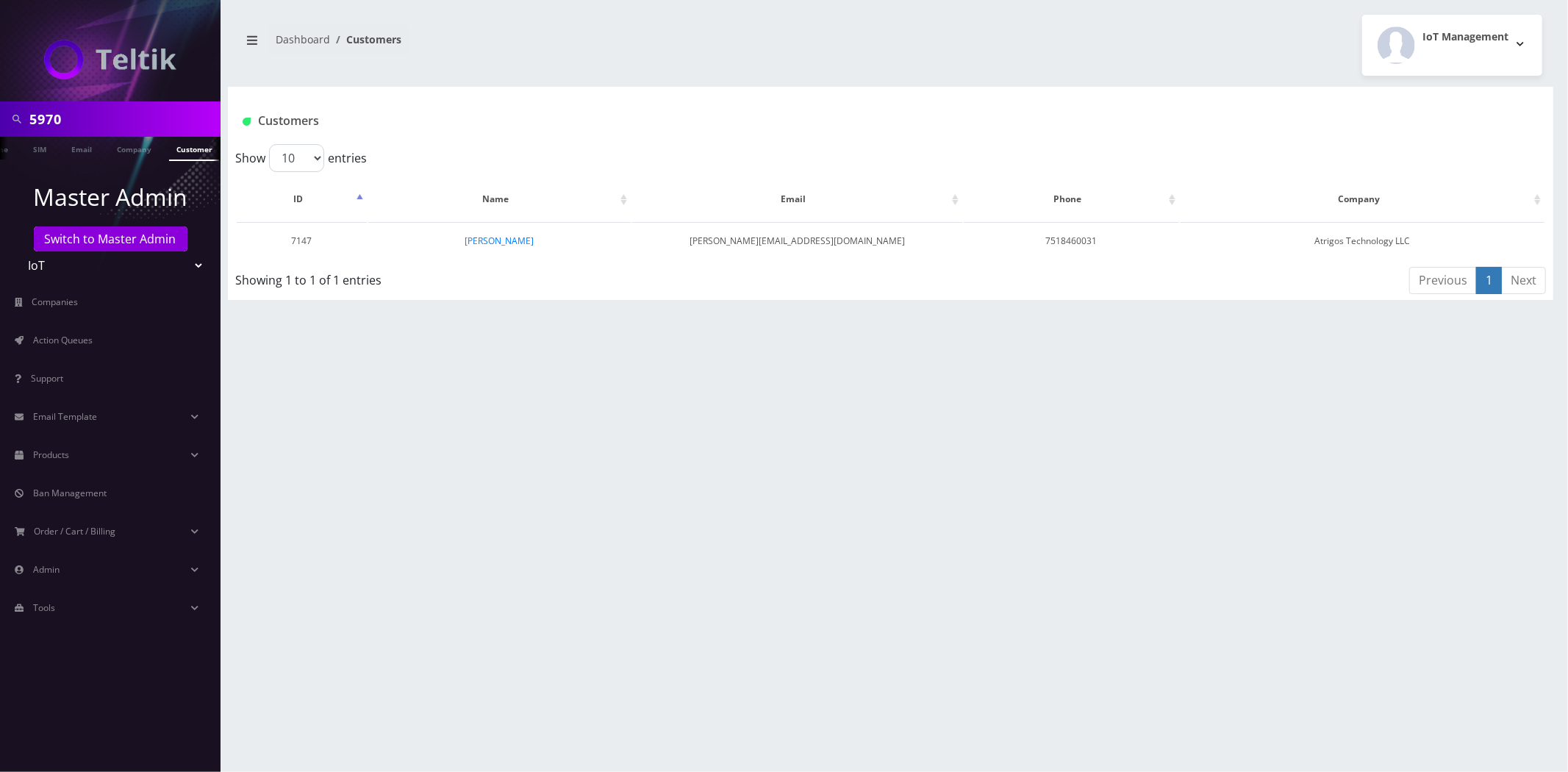
scroll to position [0, 79]
type input "5970"
click at [197, 149] on link "Customer" at bounding box center [191, 148] width 51 height 24
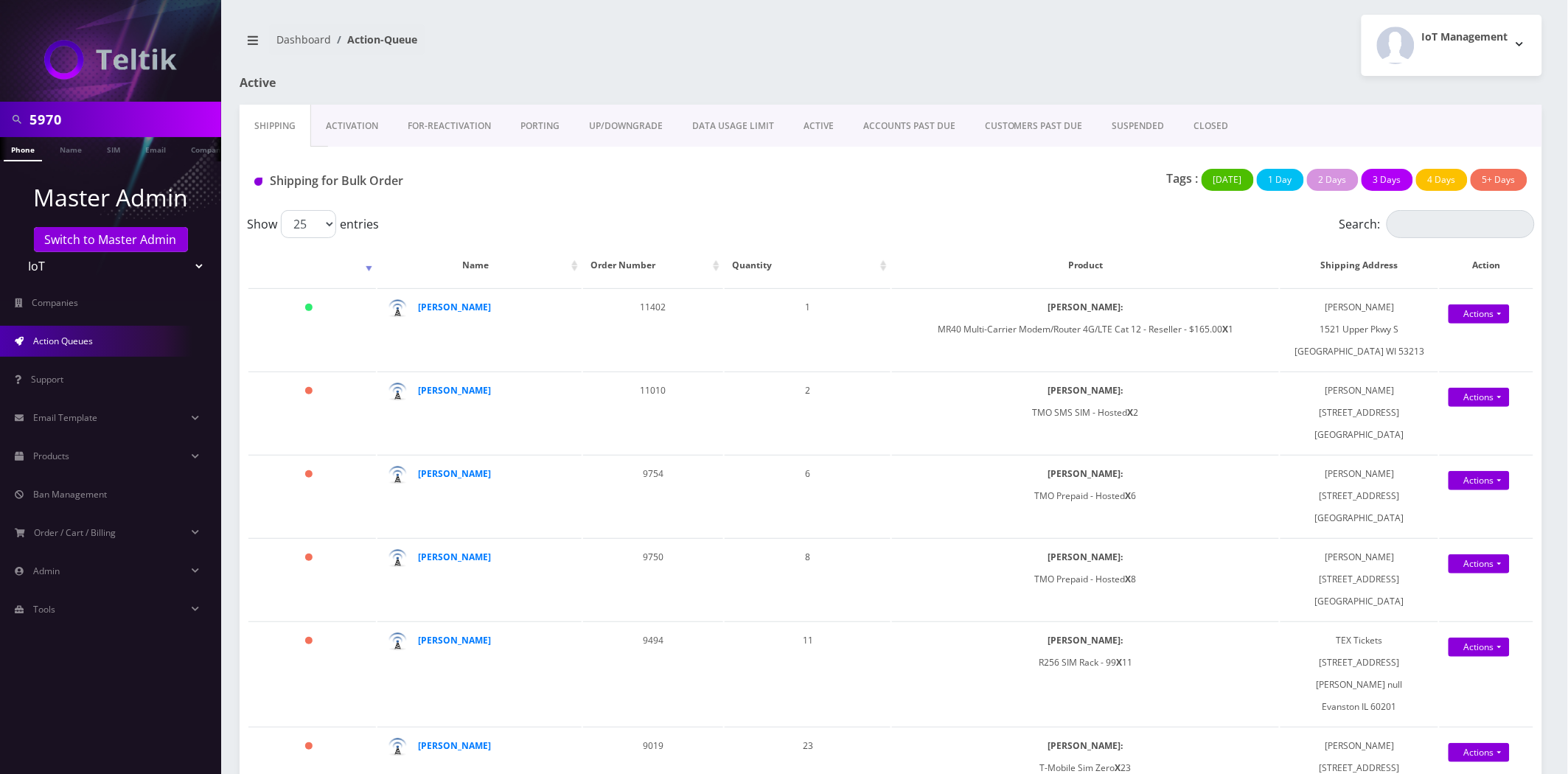
click at [127, 118] on input "5970" at bounding box center [123, 119] width 188 height 28
click at [127, 119] on input "5970" at bounding box center [123, 119] width 188 height 28
paste input "[PERSON_NAME][EMAIL_ADDRESS][DOMAIN_NAME]"
type input "[PERSON_NAME][EMAIL_ADDRESS][DOMAIN_NAME]"
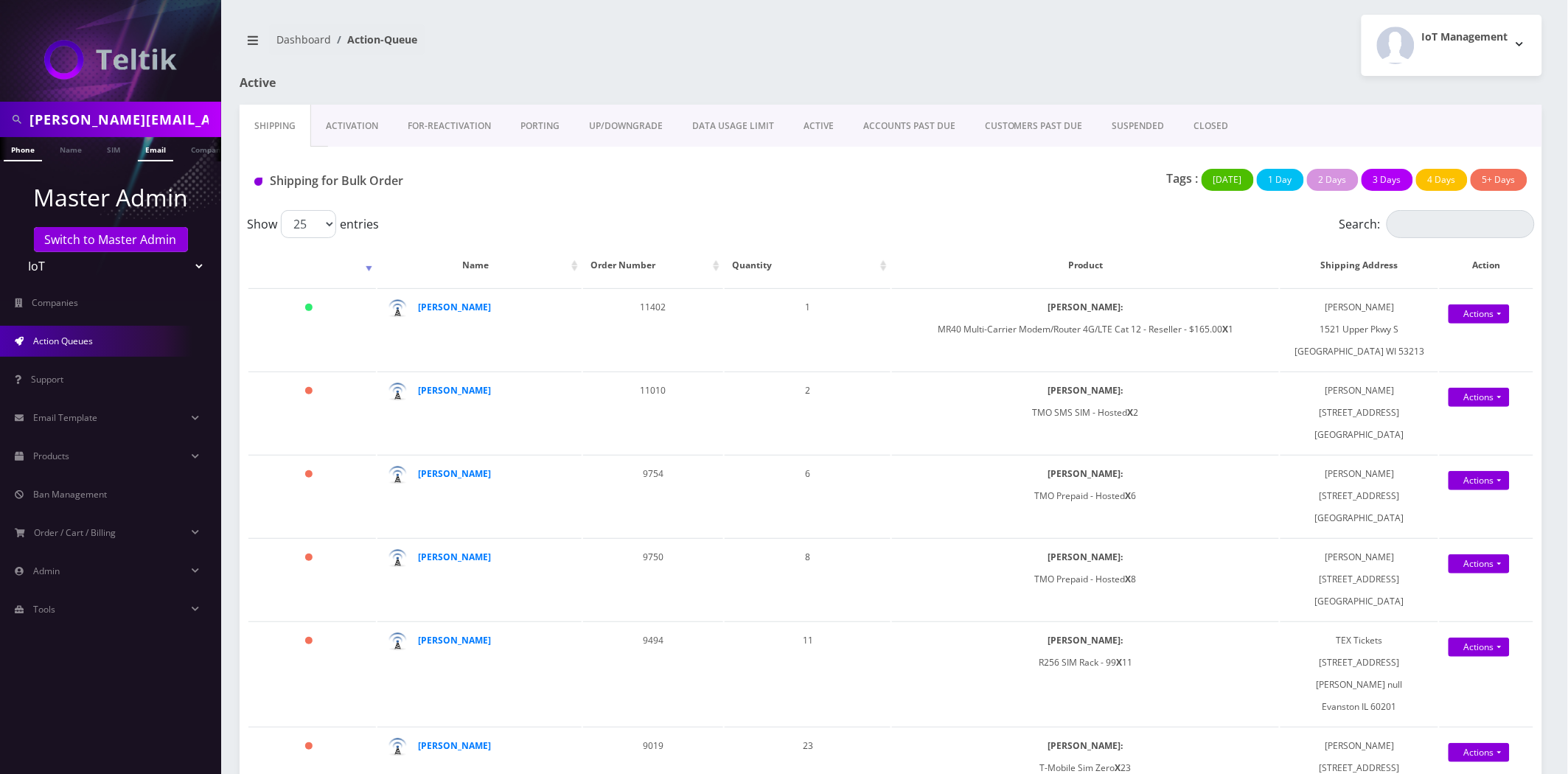
click at [148, 150] on link "Email" at bounding box center [156, 149] width 35 height 24
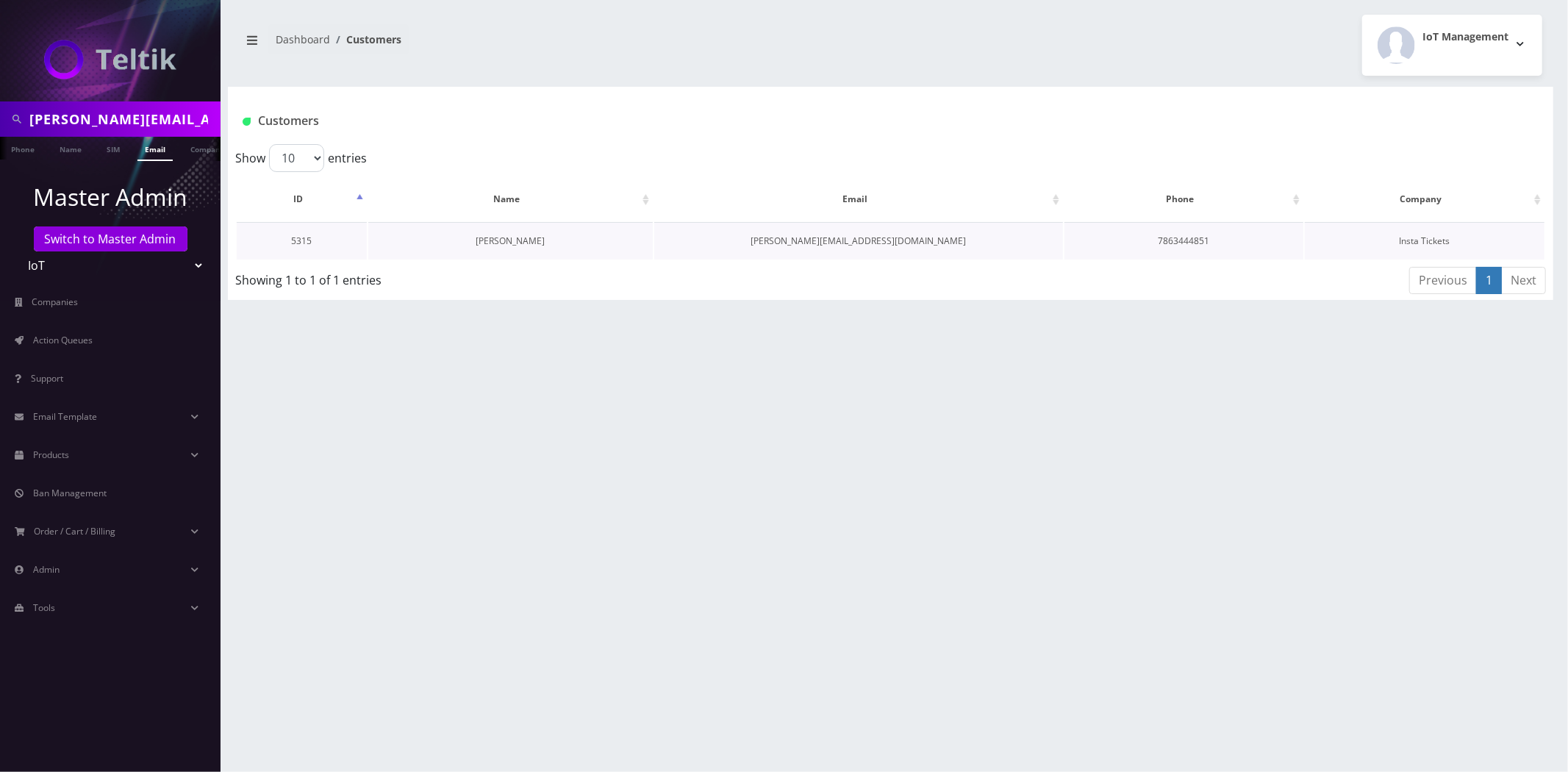
click at [508, 239] on link "[PERSON_NAME]" at bounding box center [510, 240] width 69 height 13
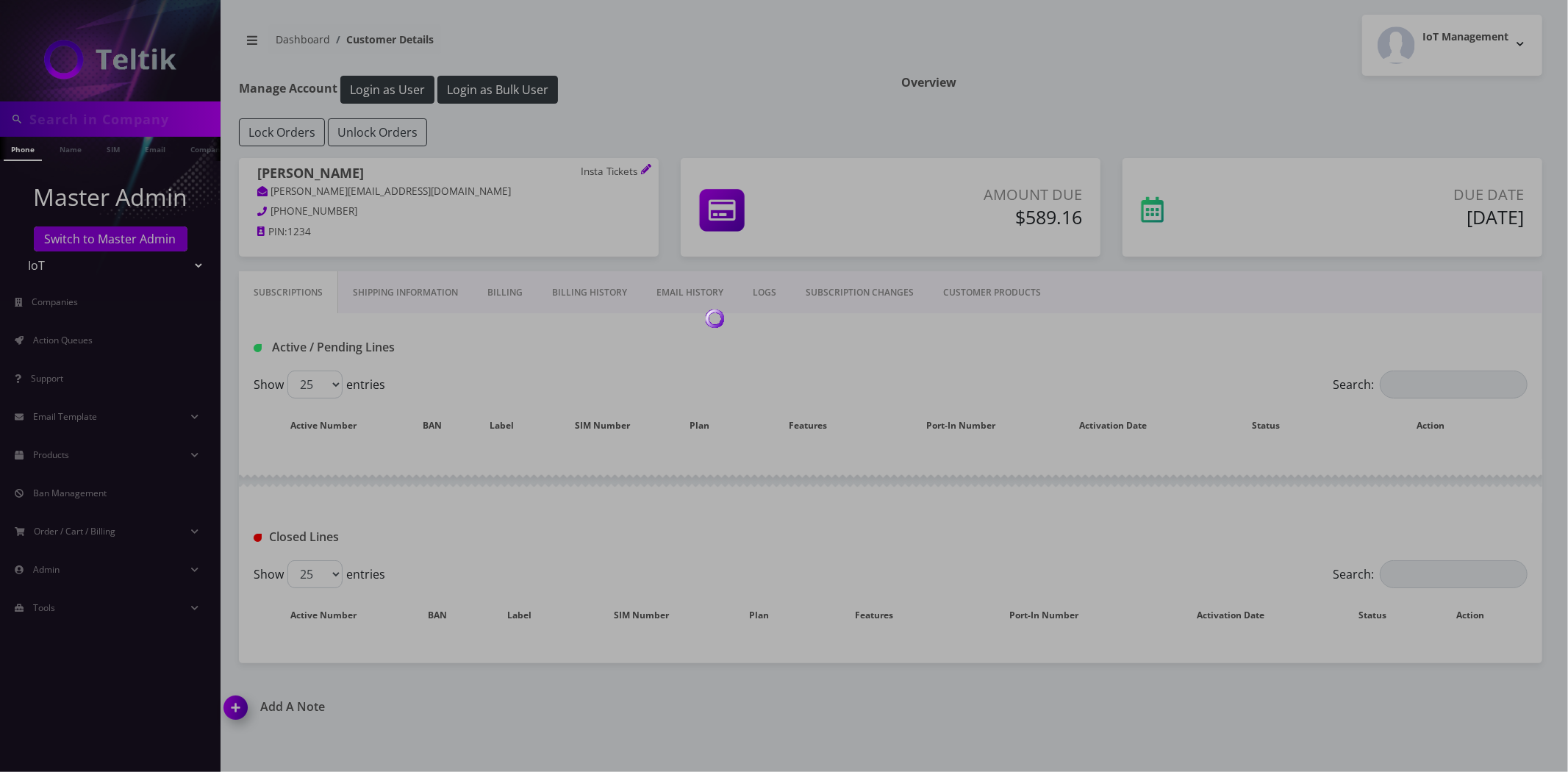
type input "[PERSON_NAME][EMAIL_ADDRESS][DOMAIN_NAME]"
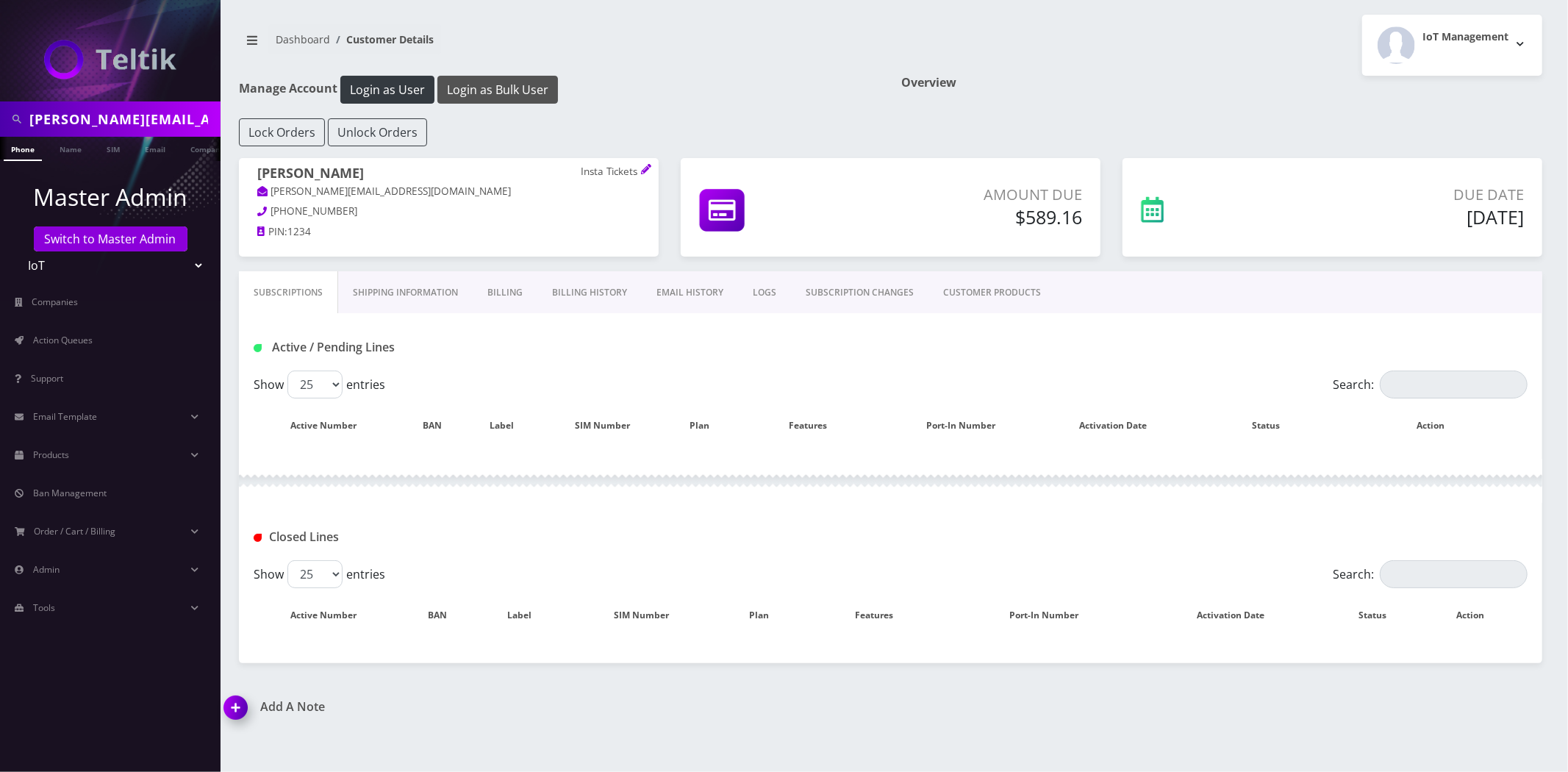
click at [512, 88] on button "Login as Bulk User" at bounding box center [497, 89] width 121 height 28
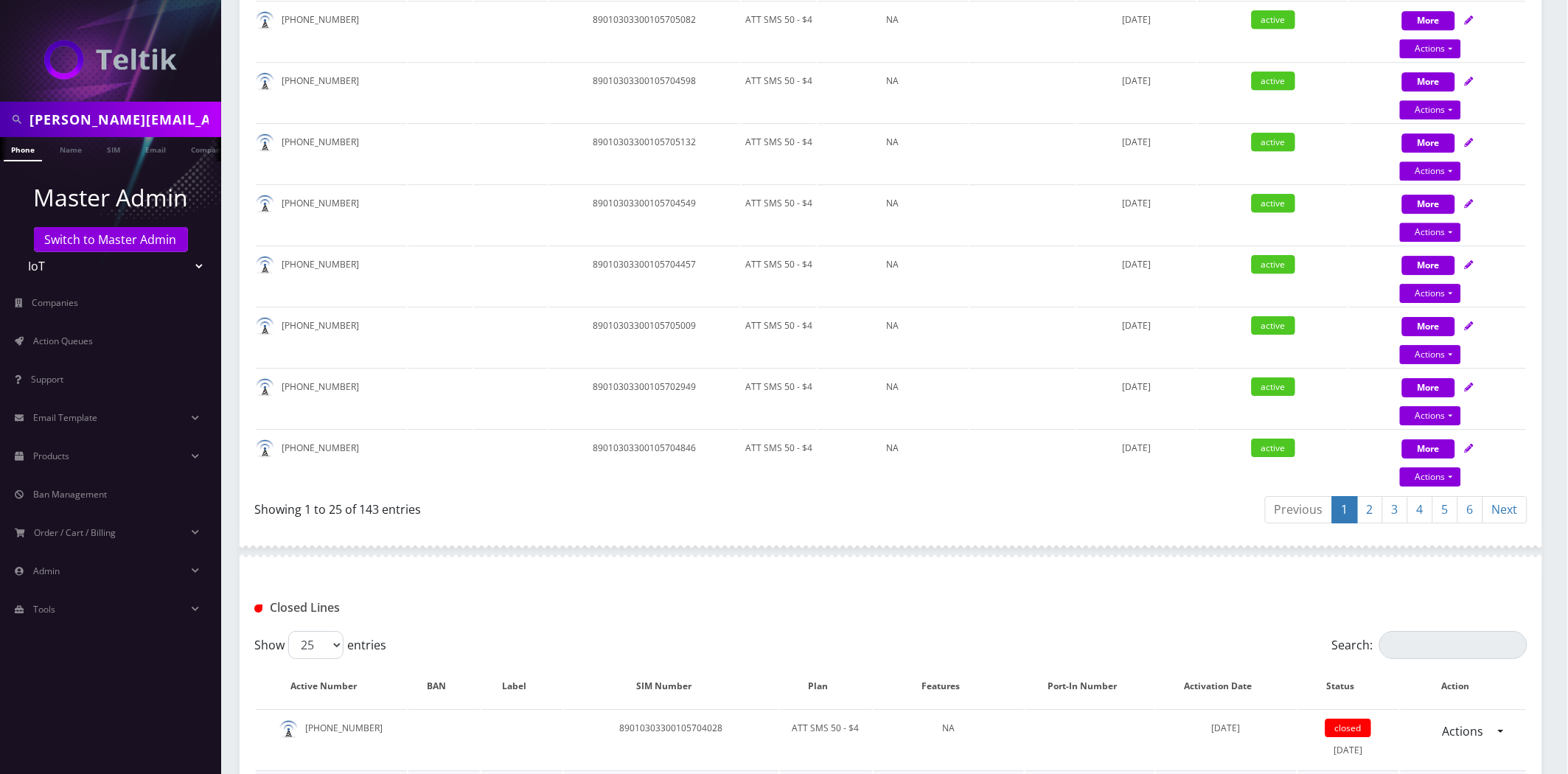
scroll to position [1882, 0]
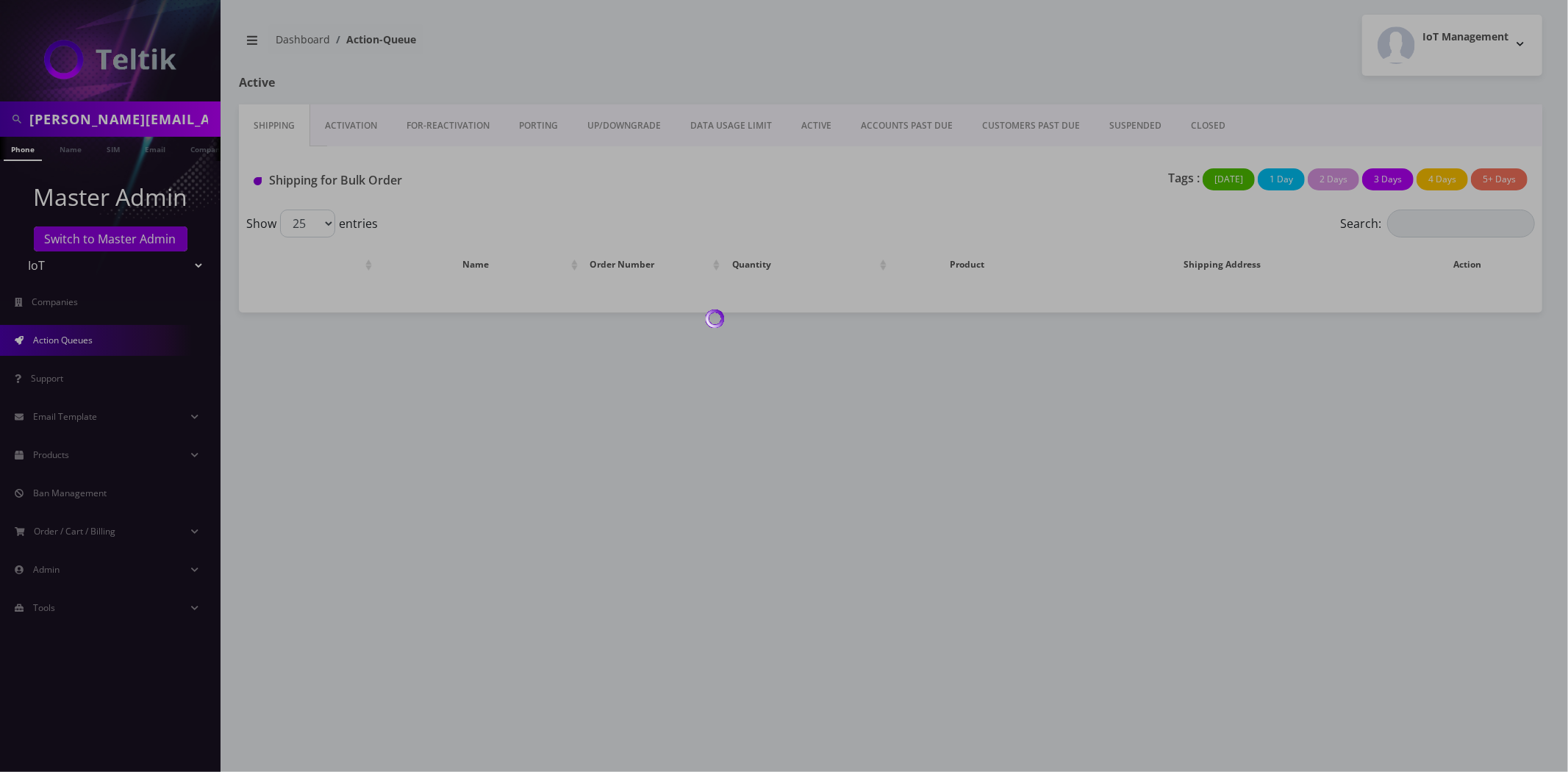
click at [85, 453] on div at bounding box center [784, 386] width 1568 height 772
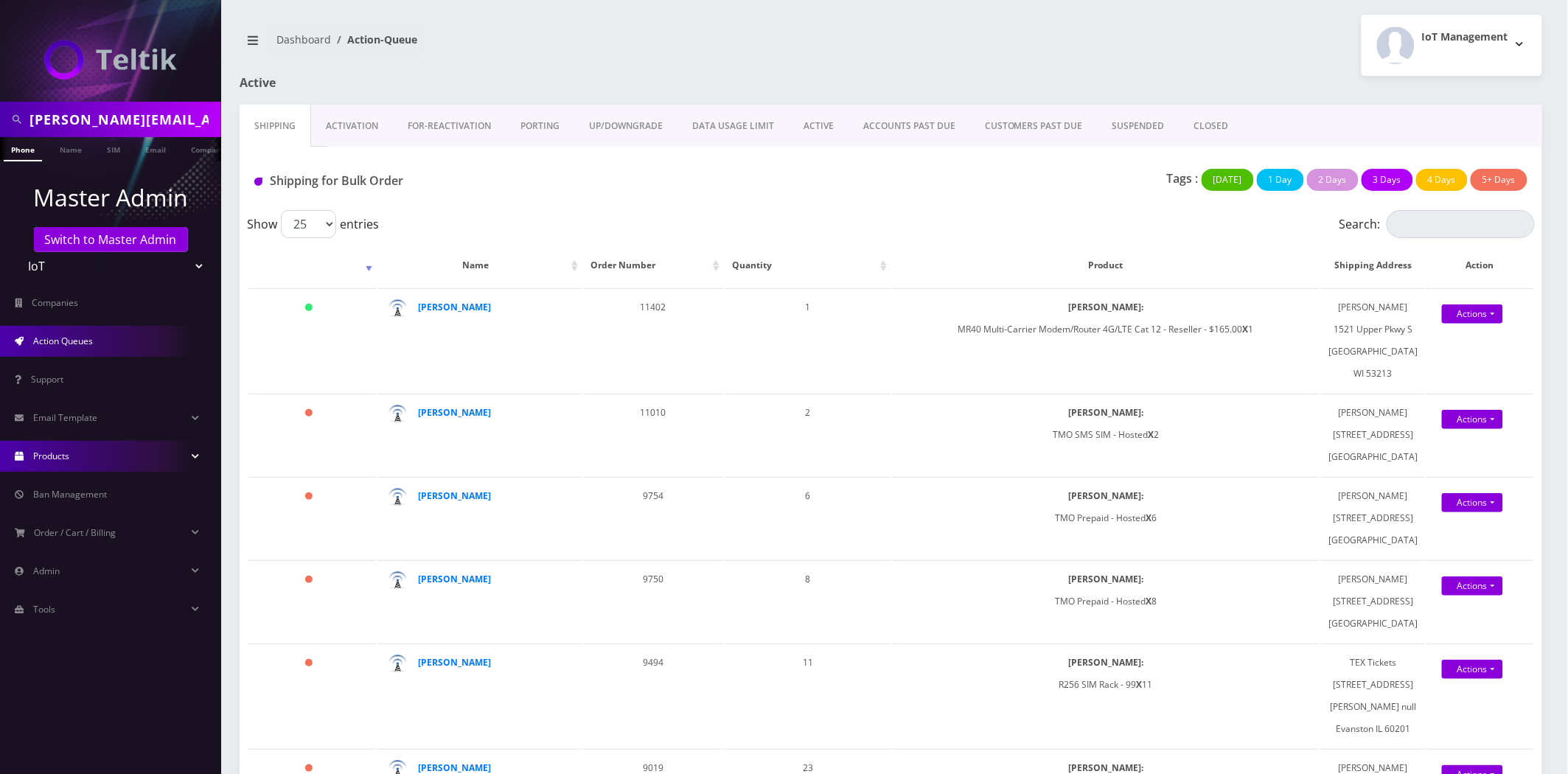
click at [78, 456] on link "Products" at bounding box center [110, 456] width 221 height 31
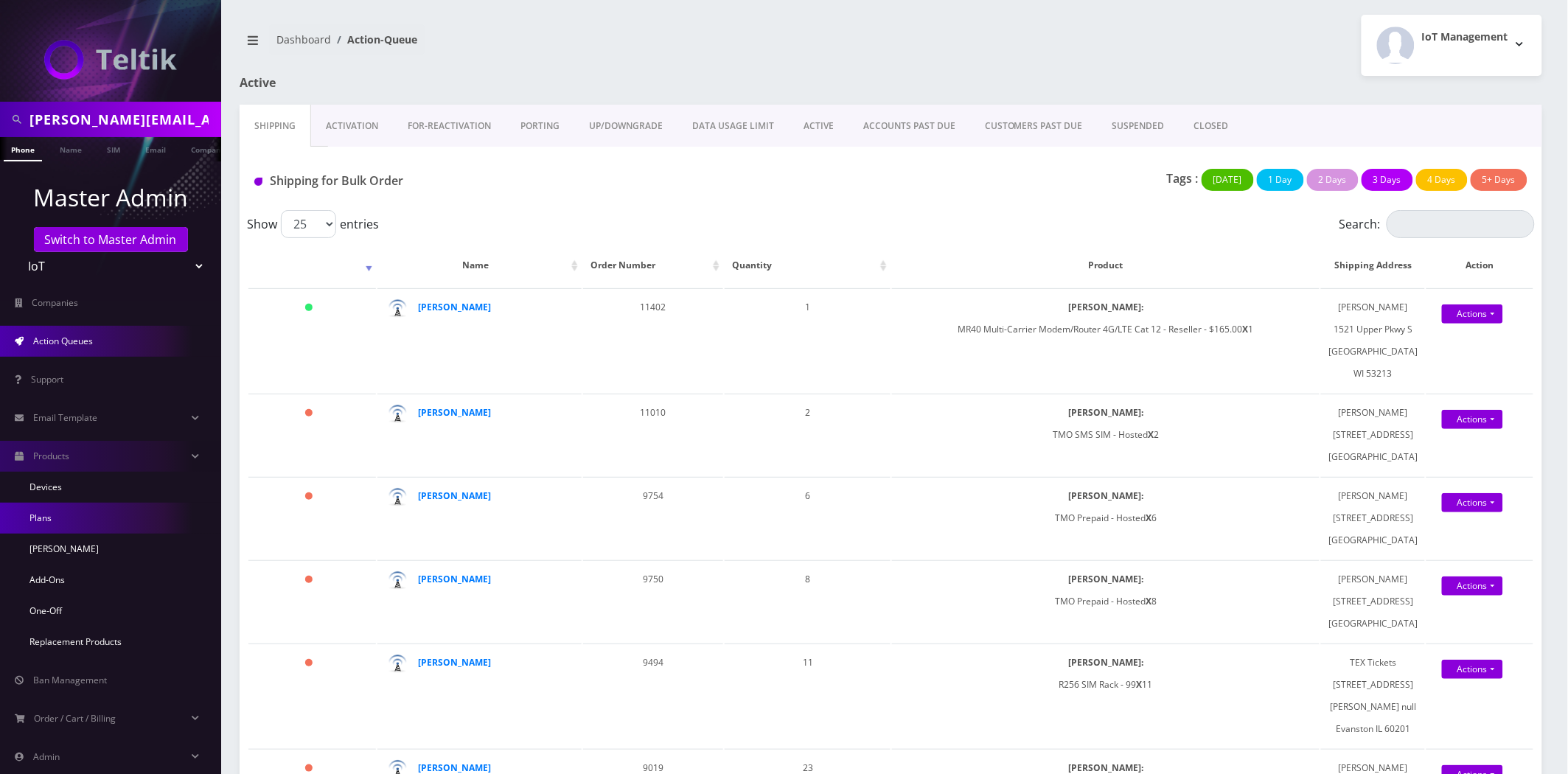
click at [41, 518] on link "Plans" at bounding box center [110, 517] width 221 height 31
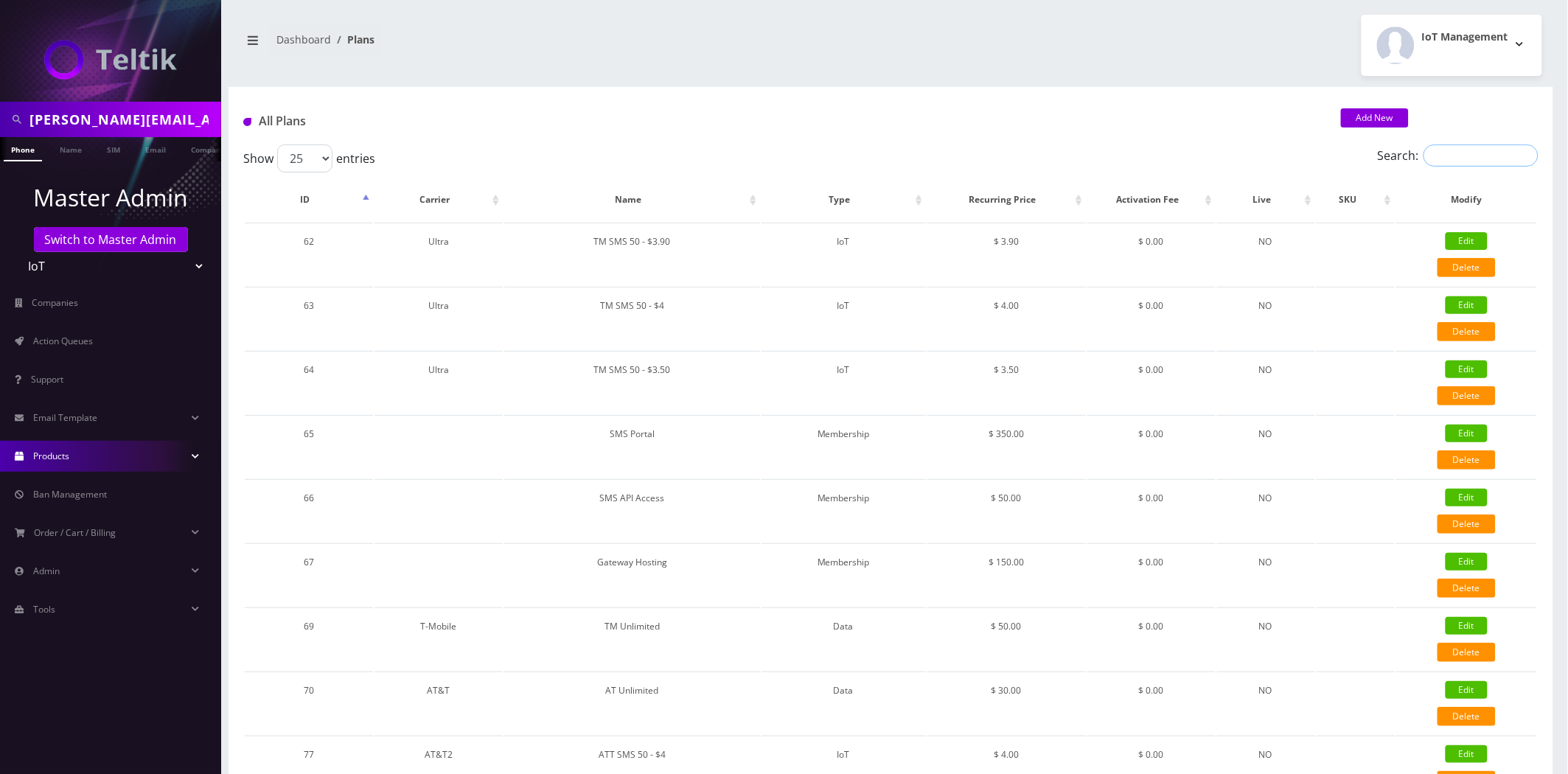
click at [1486, 151] on input "Search:" at bounding box center [1481, 155] width 115 height 22
paste input "Unlimited Lines w/o Data $6.00"
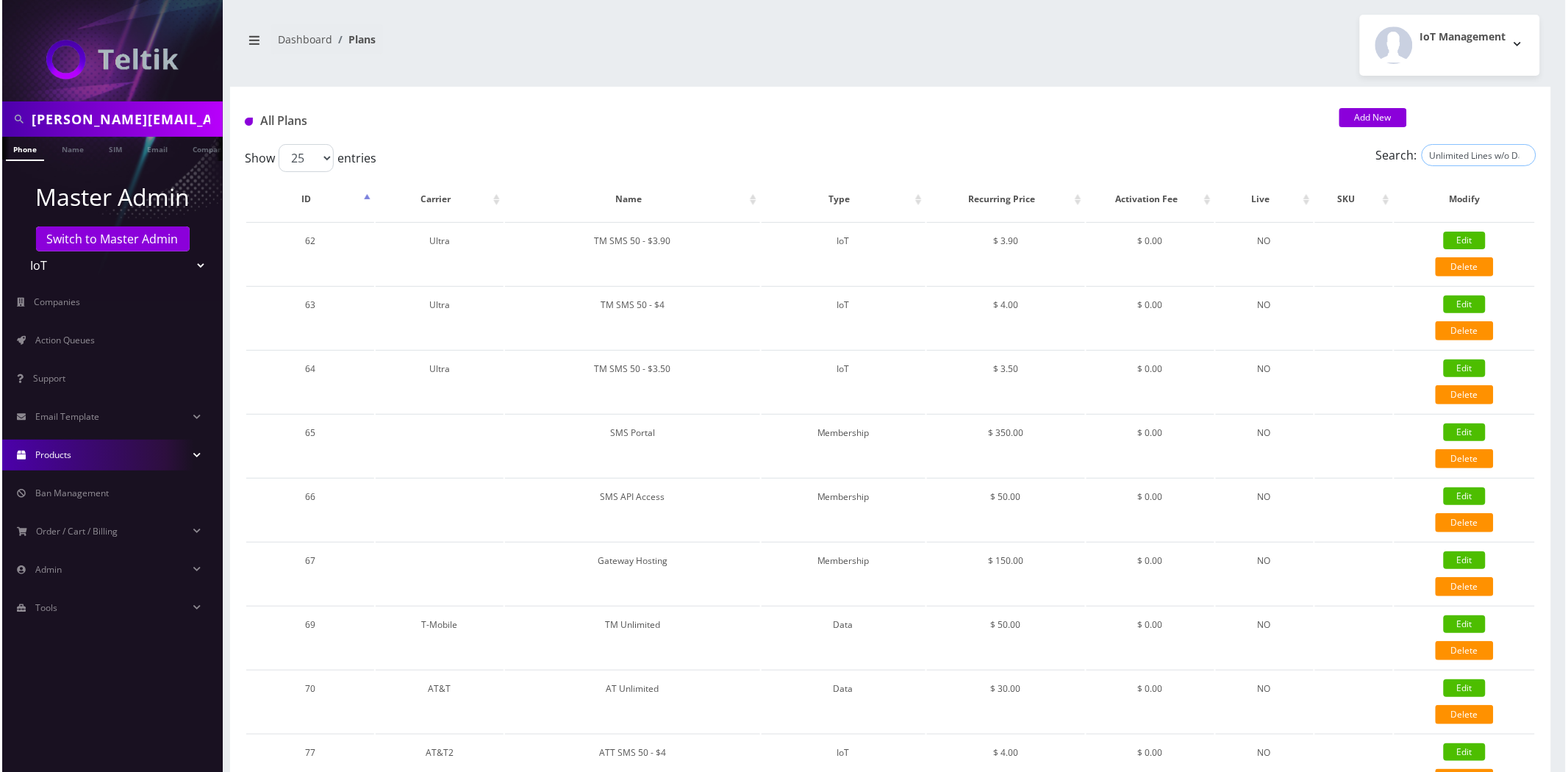
scroll to position [0, 31]
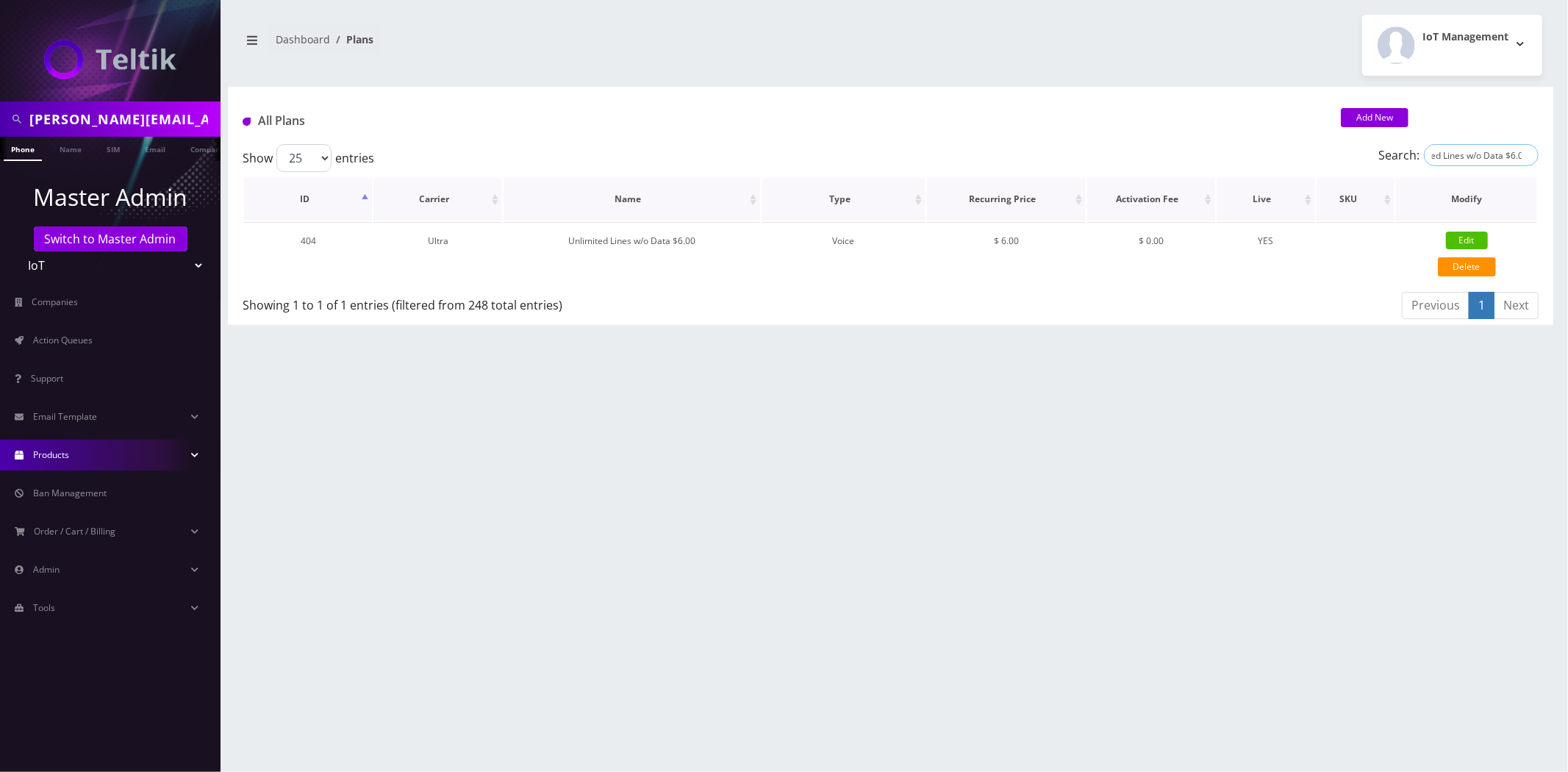
type input "Unlimited Lines w/o Data $6.00"
click at [1467, 239] on link "Edit" at bounding box center [1467, 240] width 42 height 18
type input "Unlimited Lines w/o Data $6.00"
select select "1"
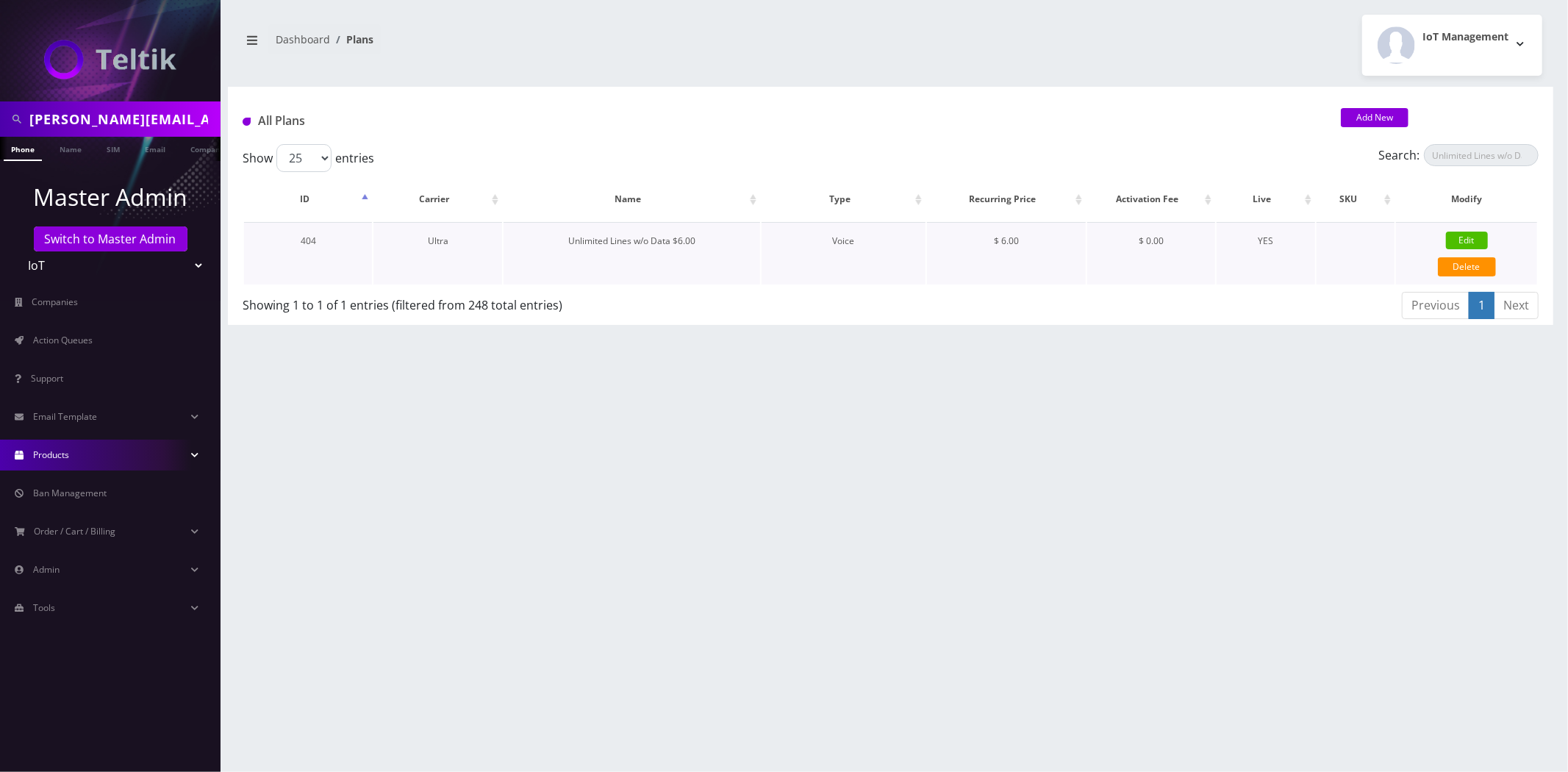
select select "5"
select select "0"
checkbox input "false"
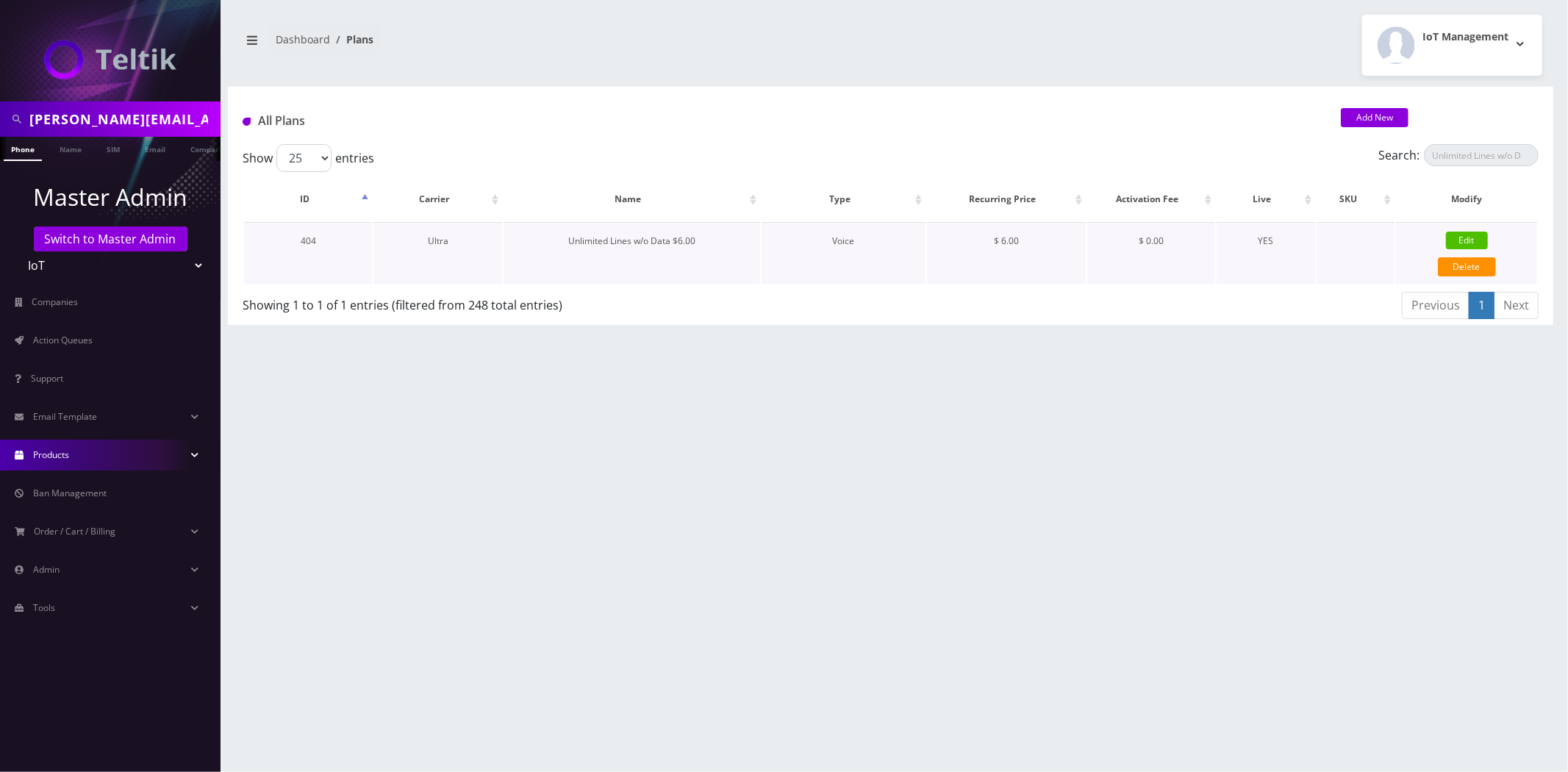
checkbox input "false"
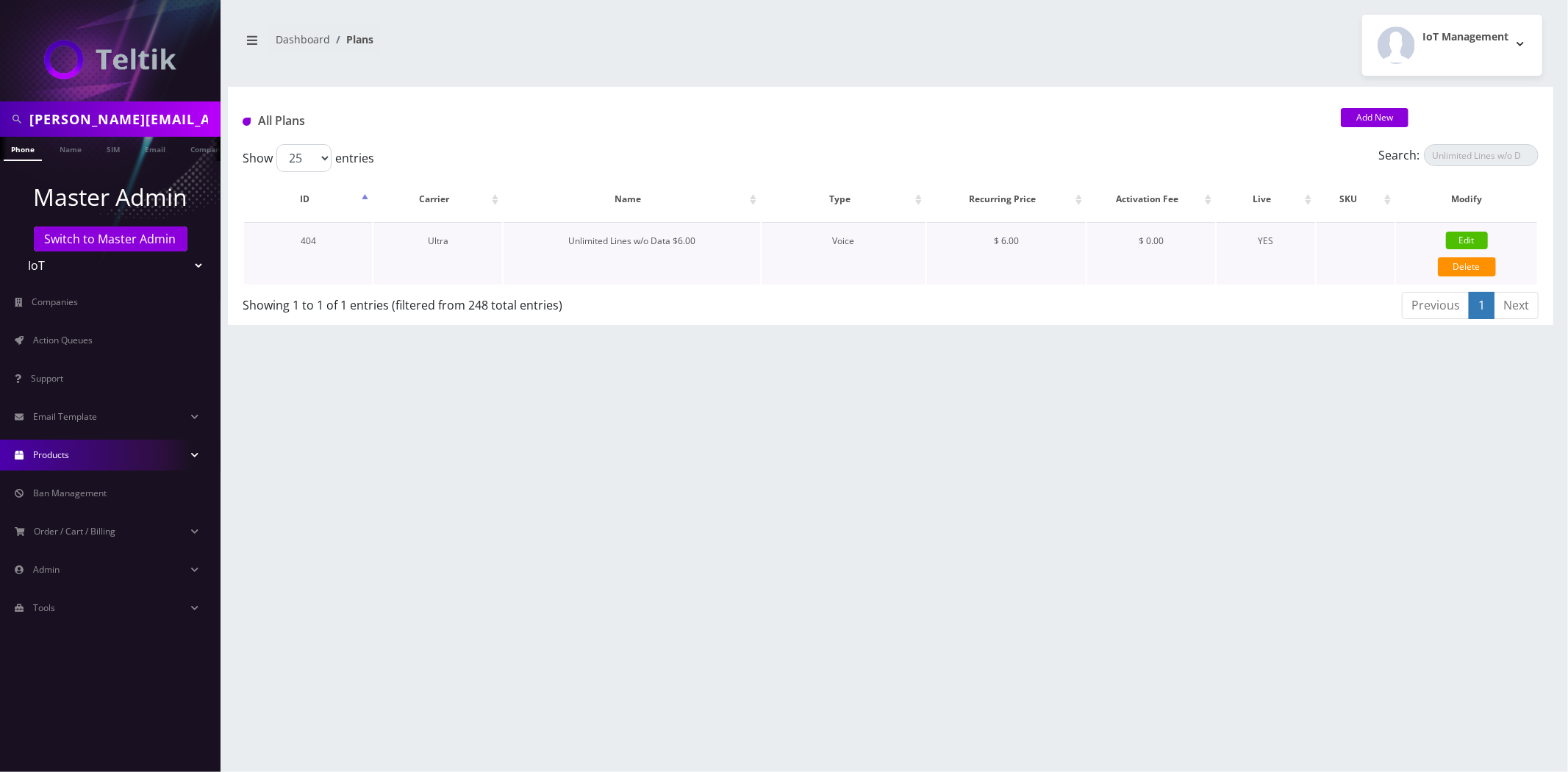
type input "1375"
type input "3.5"
checkbox input "true"
checkbox input "false"
type input "6"
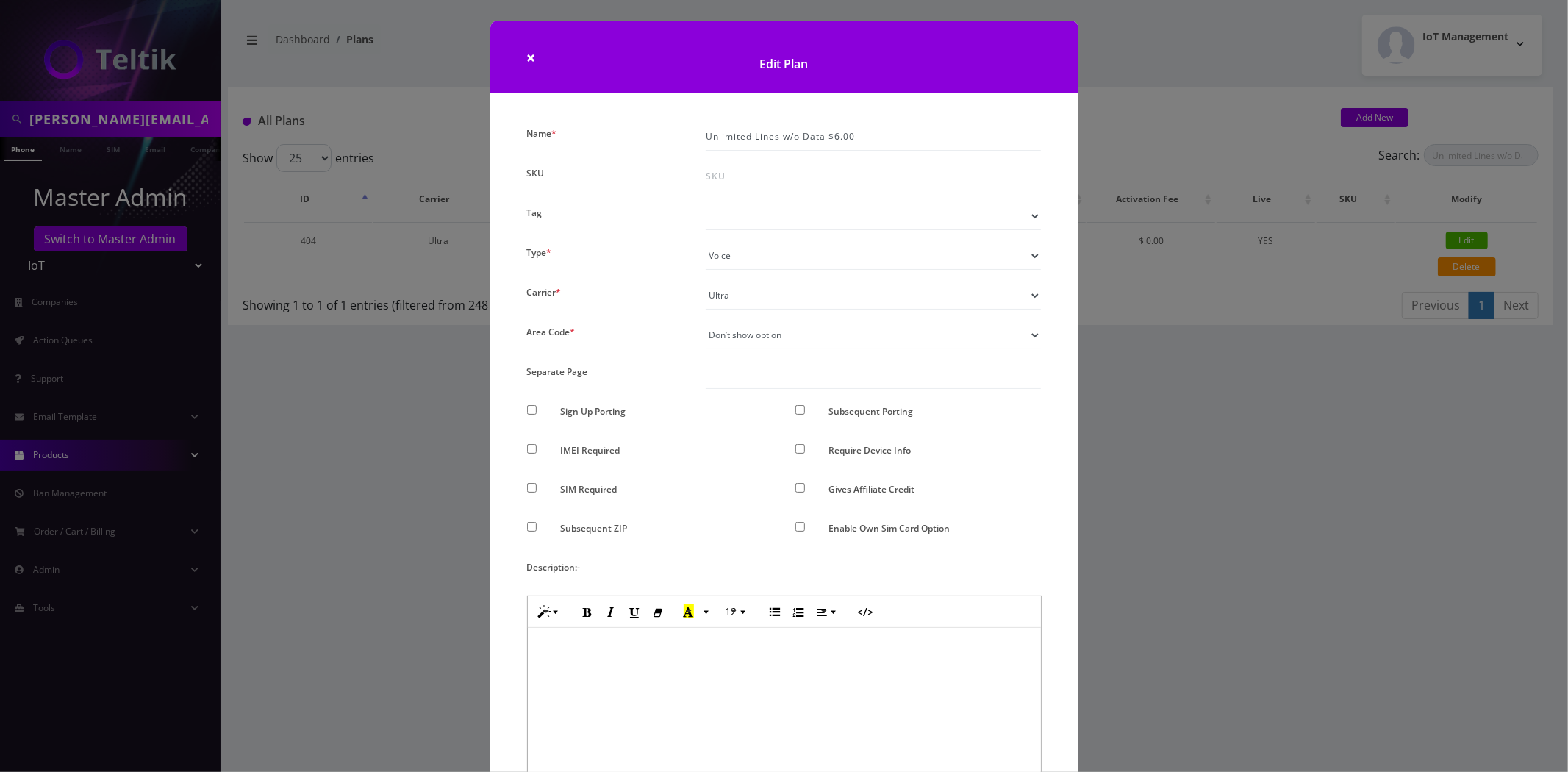
click at [1254, 393] on div "× Edit Plan Name * Unlimited Lines w/o Data $6.00 SKU Tag Type * Voice Data Wea…" at bounding box center [784, 386] width 1568 height 772
